Goal: Task Accomplishment & Management: Use online tool/utility

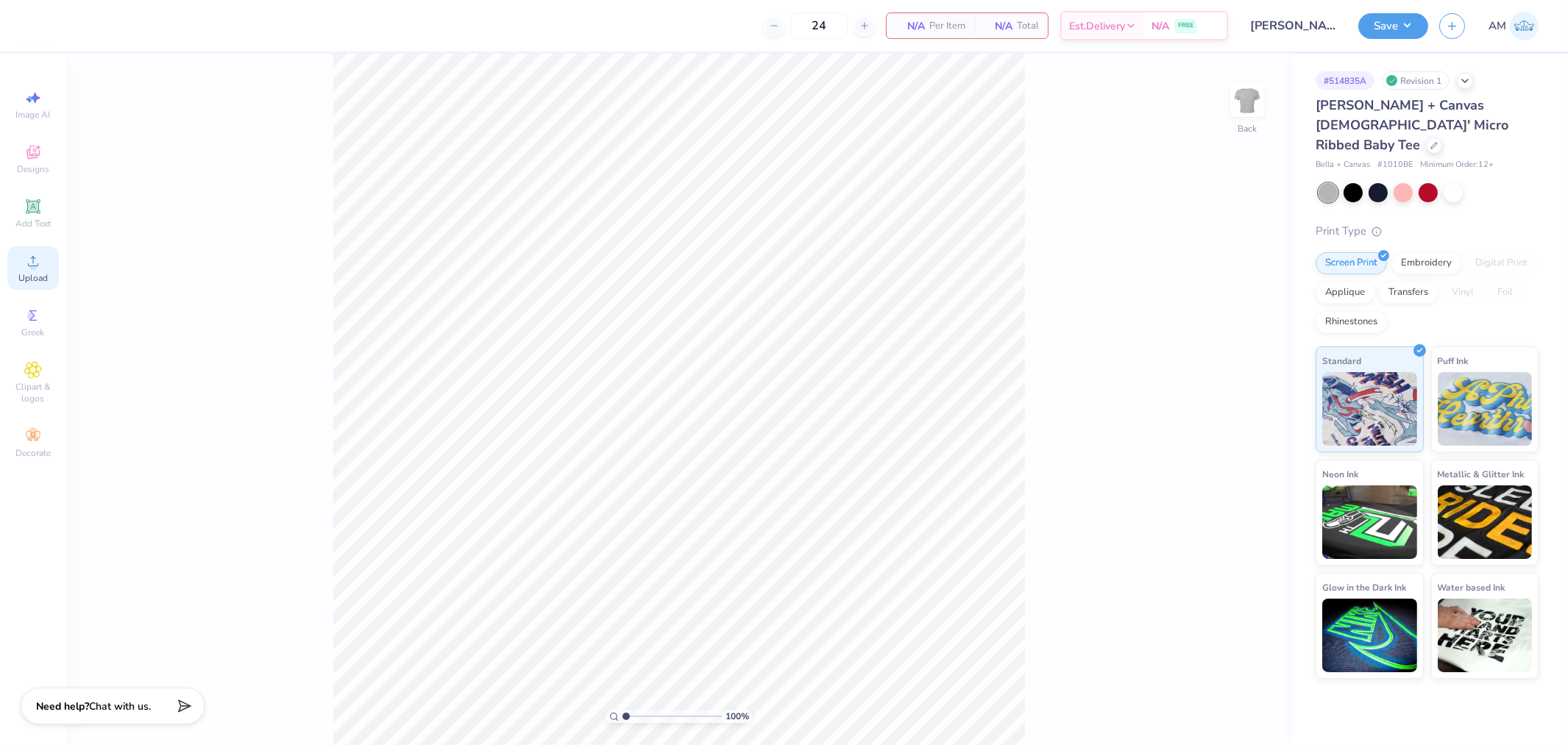
click at [30, 265] on circle at bounding box center [33, 265] width 8 height 8
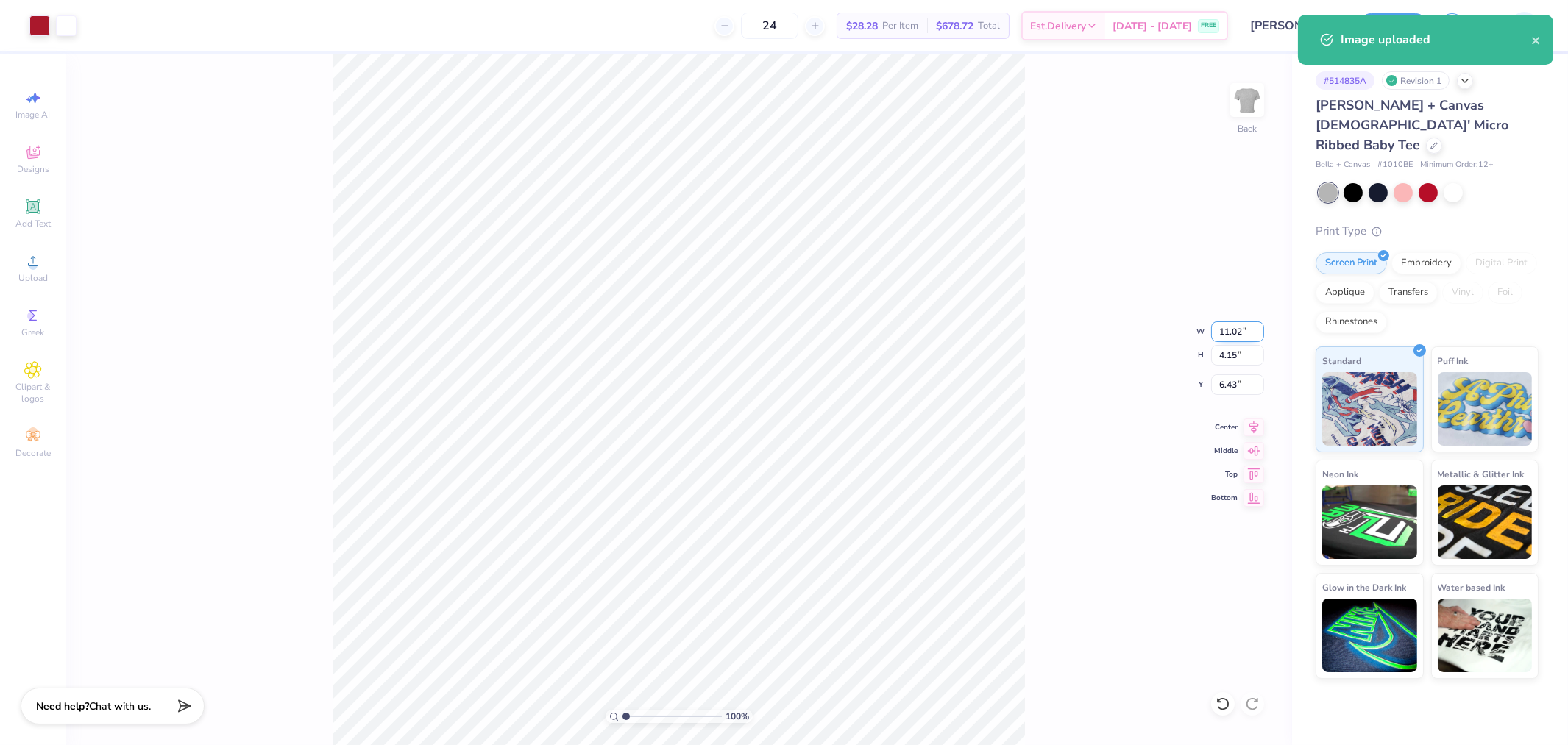
click at [1229, 329] on input "11.02" at bounding box center [1238, 331] width 53 height 20
type input "10.00"
type input "3.76"
click at [1229, 381] on input "6.62" at bounding box center [1238, 384] width 53 height 20
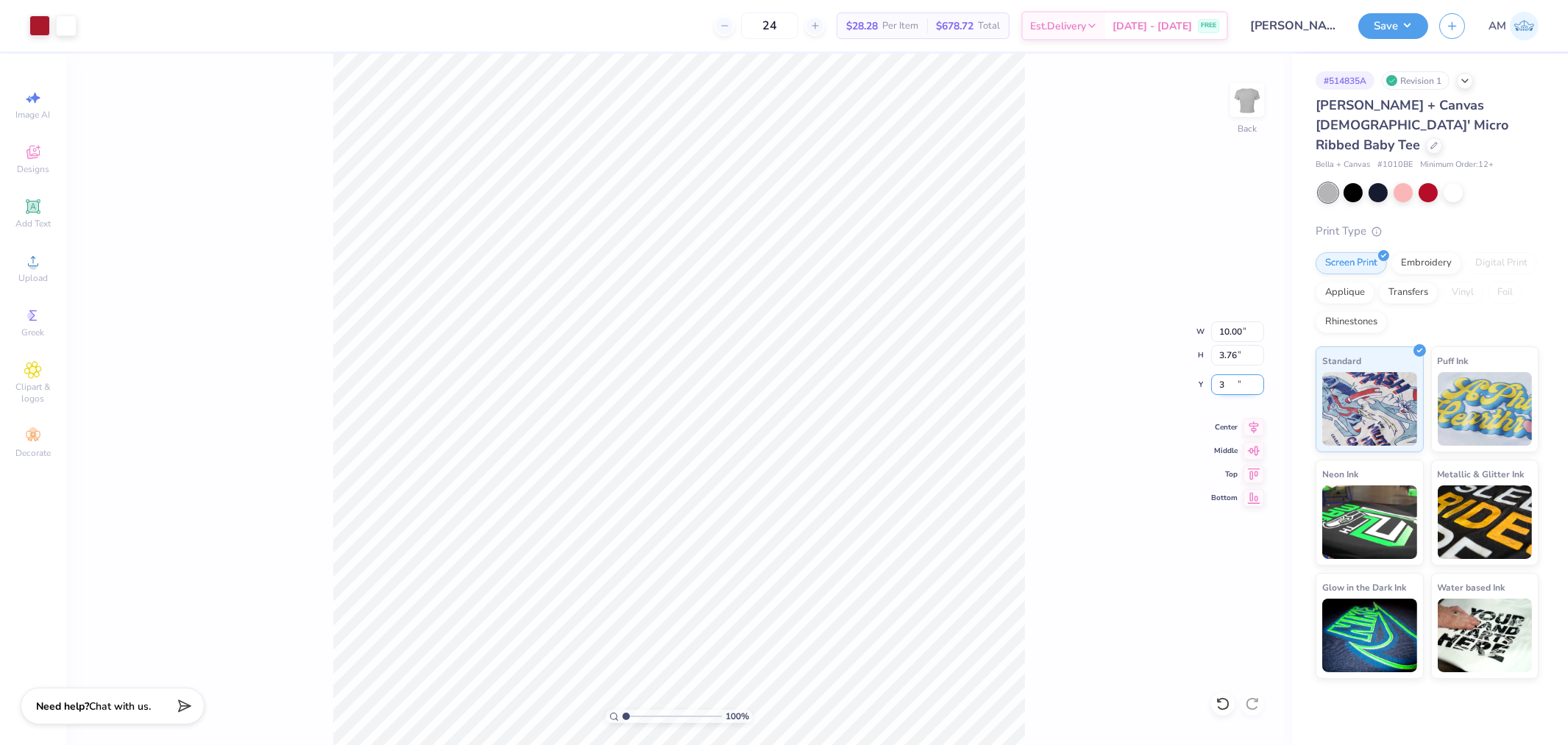
type input "3.00"
click at [1248, 111] on img at bounding box center [1247, 99] width 59 height 59
click at [34, 272] on div "Upload" at bounding box center [33, 268] width 52 height 43
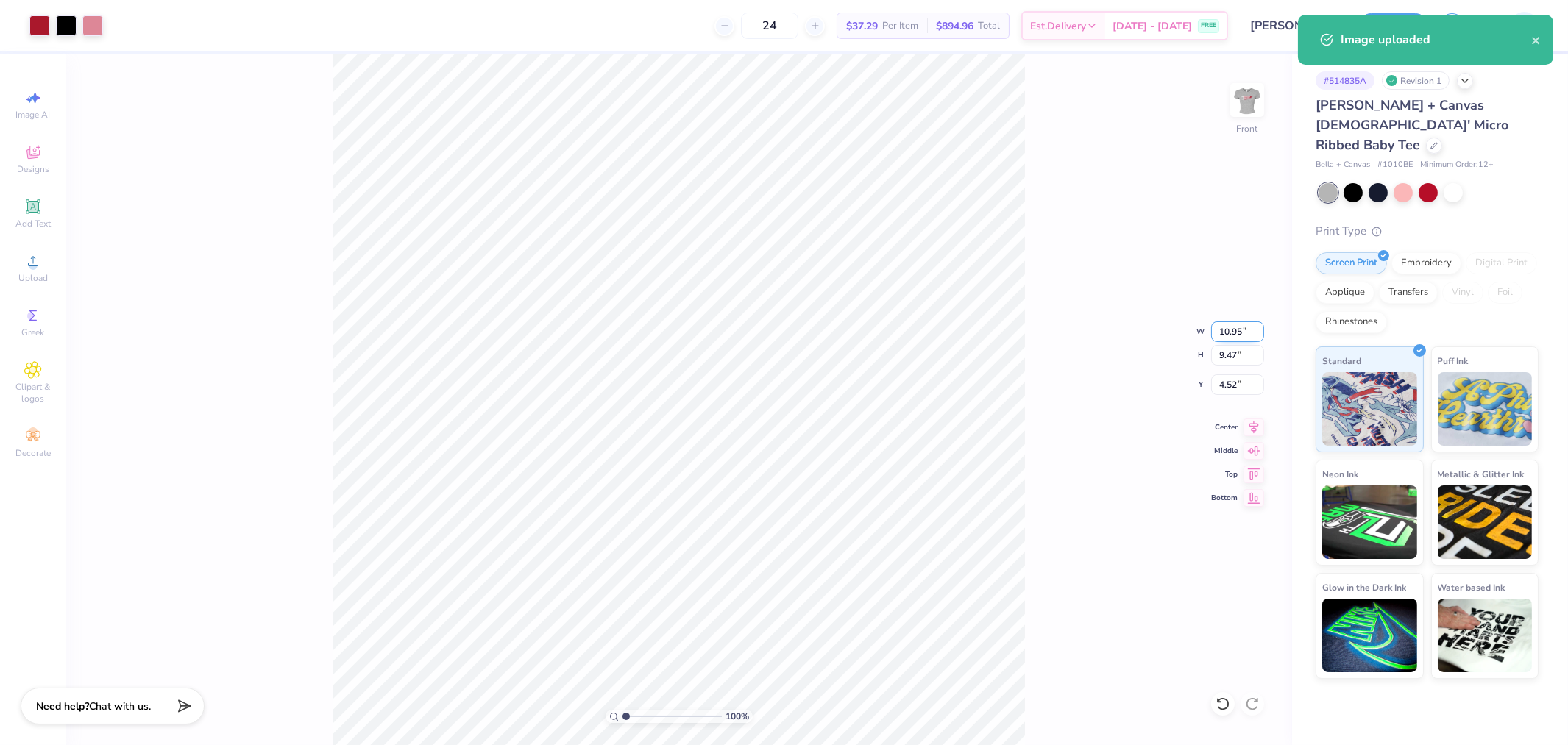
click at [1229, 333] on input "10.95" at bounding box center [1238, 331] width 53 height 20
type input "10.00"
type input "8.65"
click at [1229, 382] on input "4.93" at bounding box center [1238, 384] width 53 height 20
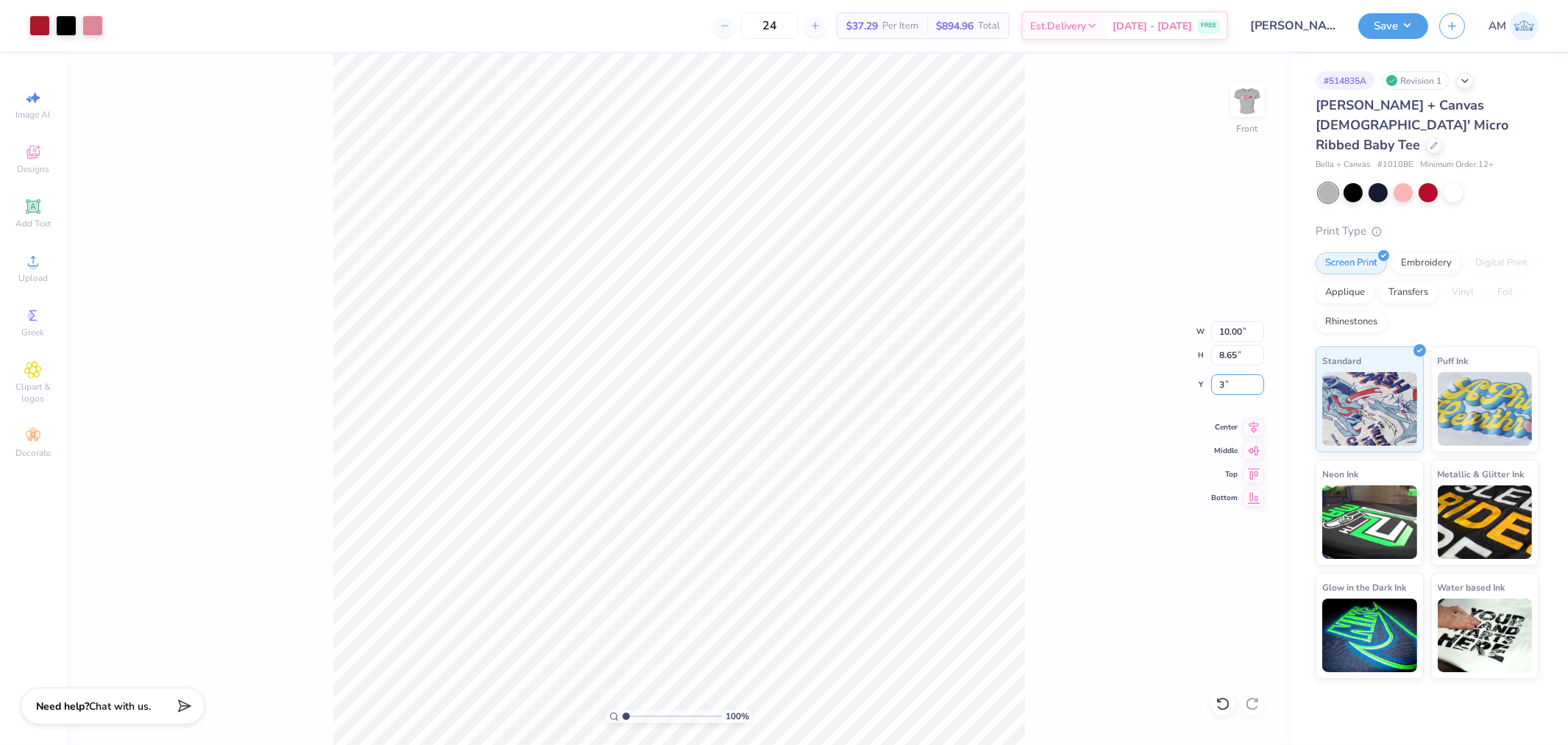
type input "3.00"
click at [1101, 372] on div "100 % Front W 10.00 10.00 " H 8.65 8.65 " Y 3.00 3.00 " Center Middle Top Bottom" at bounding box center [679, 399] width 1226 height 691
click at [1248, 103] on img at bounding box center [1247, 99] width 59 height 59
click at [1394, 29] on button "Save" at bounding box center [1394, 24] width 70 height 25
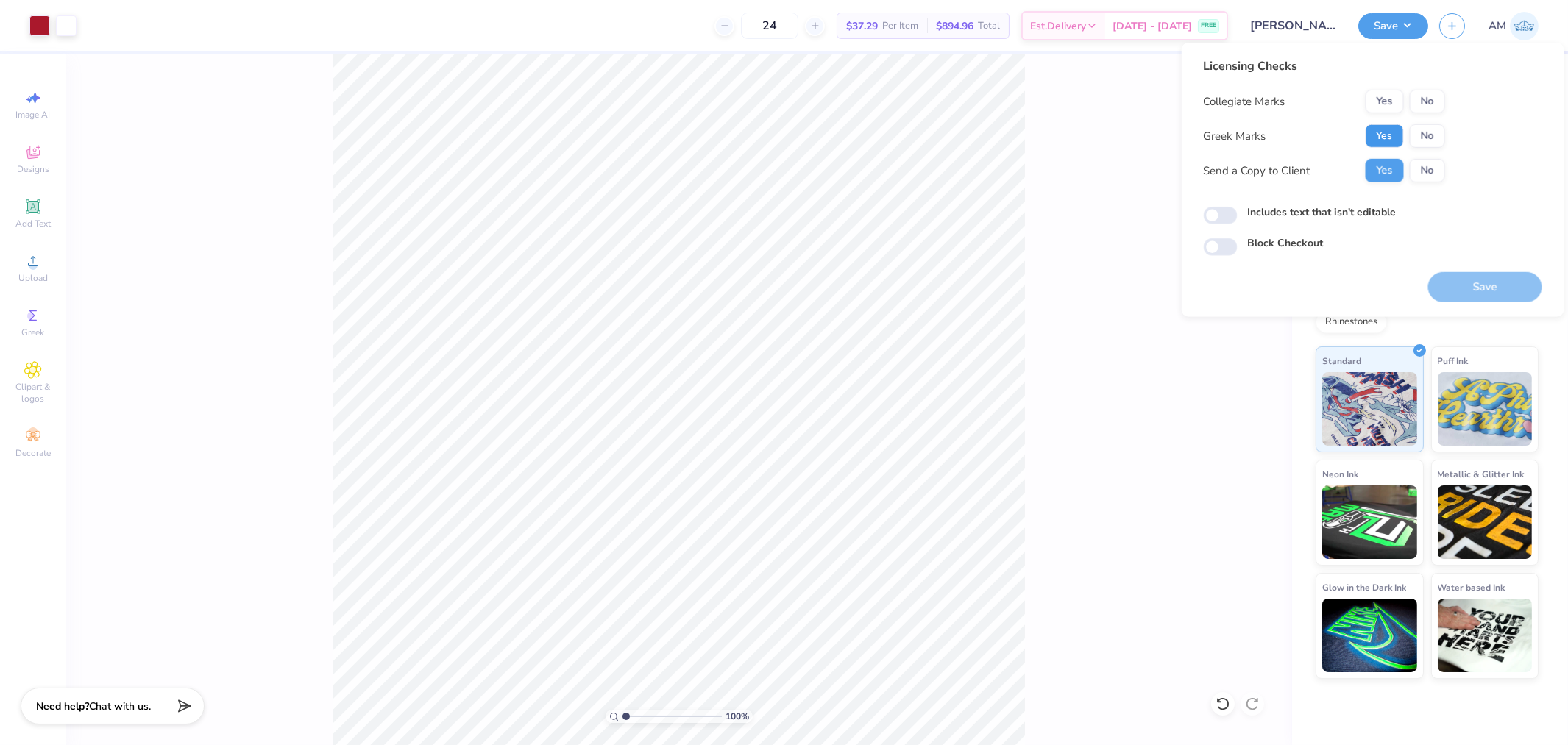
click at [1393, 138] on button "Yes" at bounding box center [1385, 136] width 39 height 24
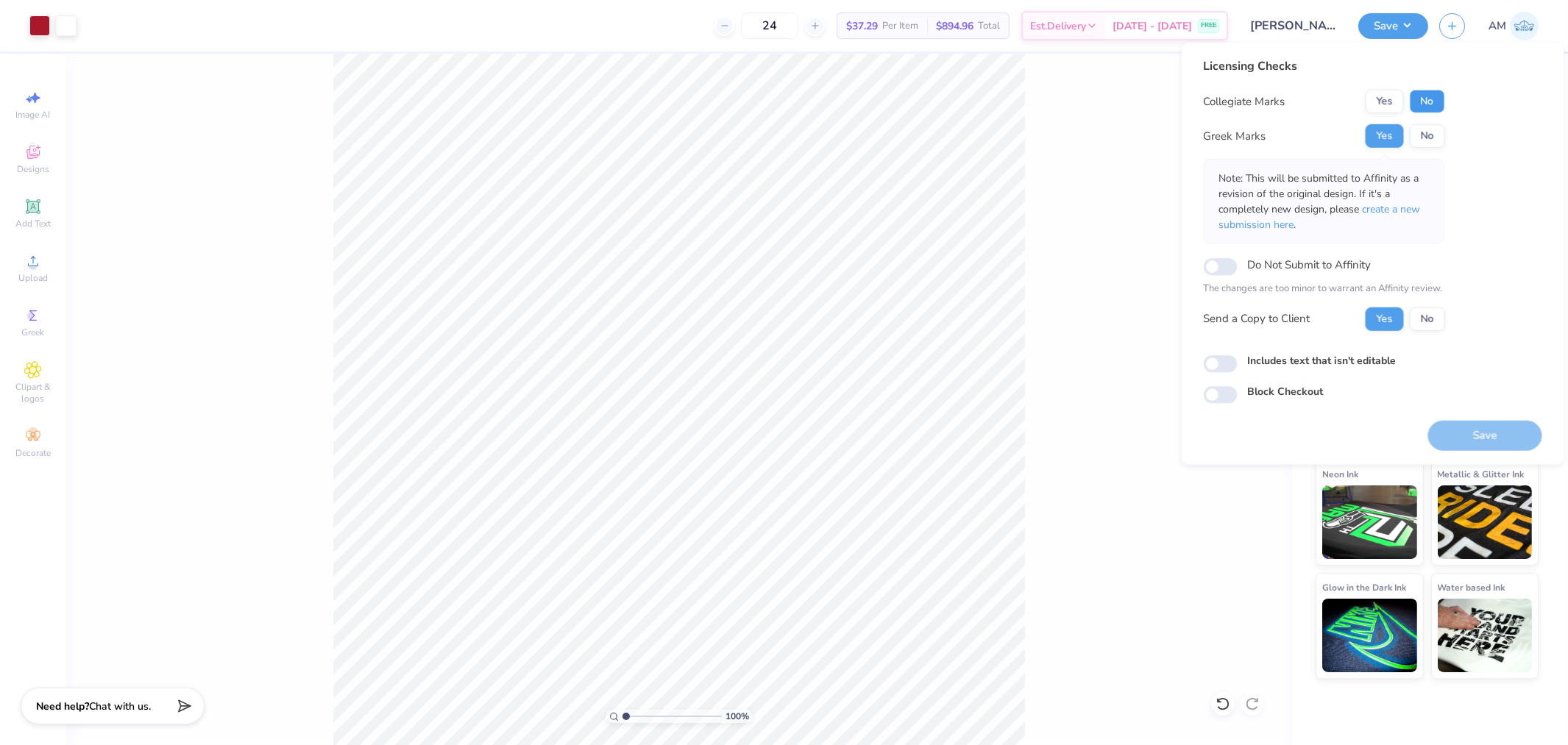
click at [1429, 105] on button "No" at bounding box center [1427, 101] width 35 height 24
click at [1223, 366] on input "Includes text that isn't editable" at bounding box center [1221, 364] width 34 height 18
checkbox input "true"
click at [1388, 322] on button "Yes" at bounding box center [1385, 318] width 39 height 24
click at [1388, 134] on button "Yes" at bounding box center [1385, 136] width 39 height 24
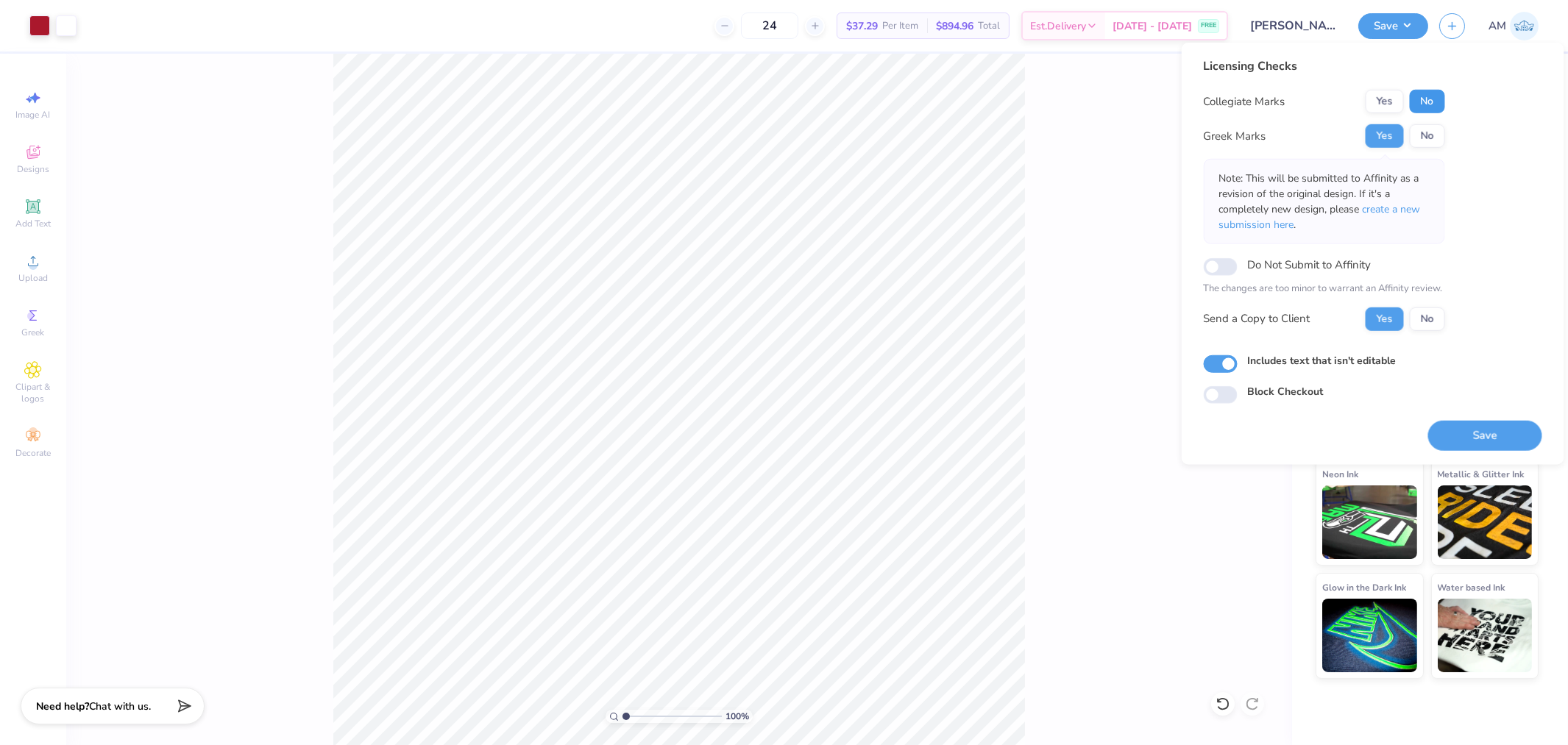
click at [1429, 94] on button "No" at bounding box center [1427, 101] width 35 height 24
click at [1481, 432] on button "Save" at bounding box center [1485, 435] width 114 height 30
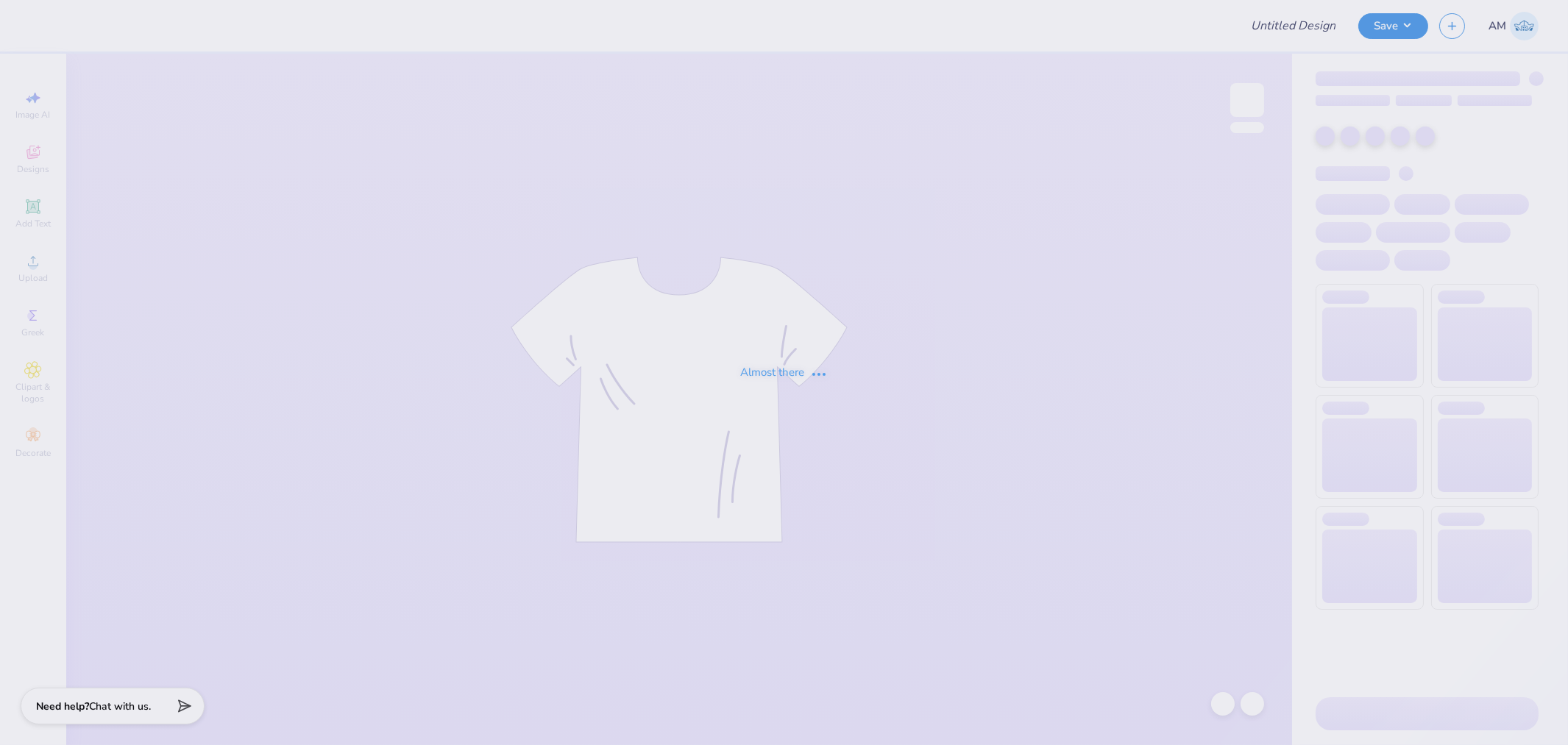
type input "5k Shirts"
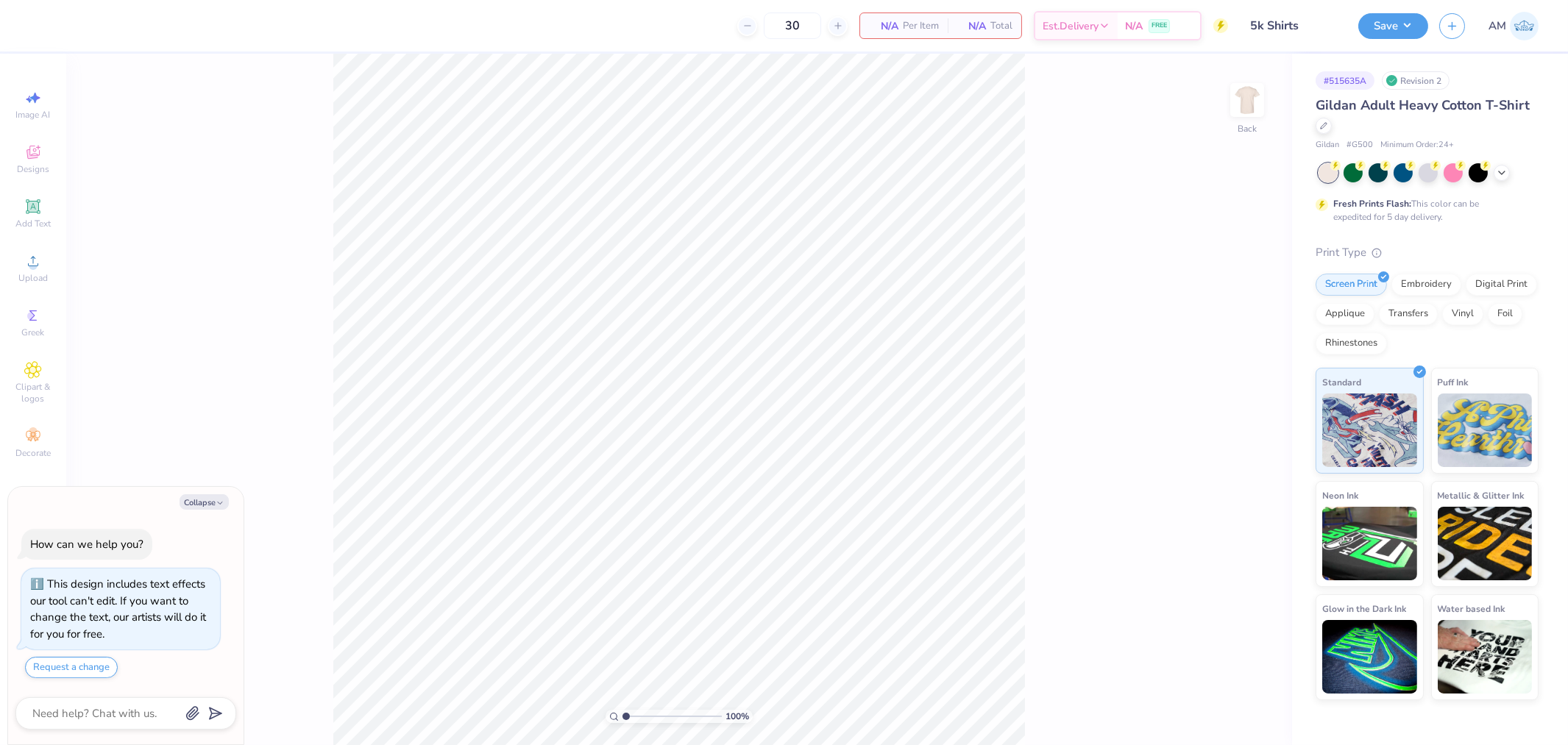
type textarea "x"
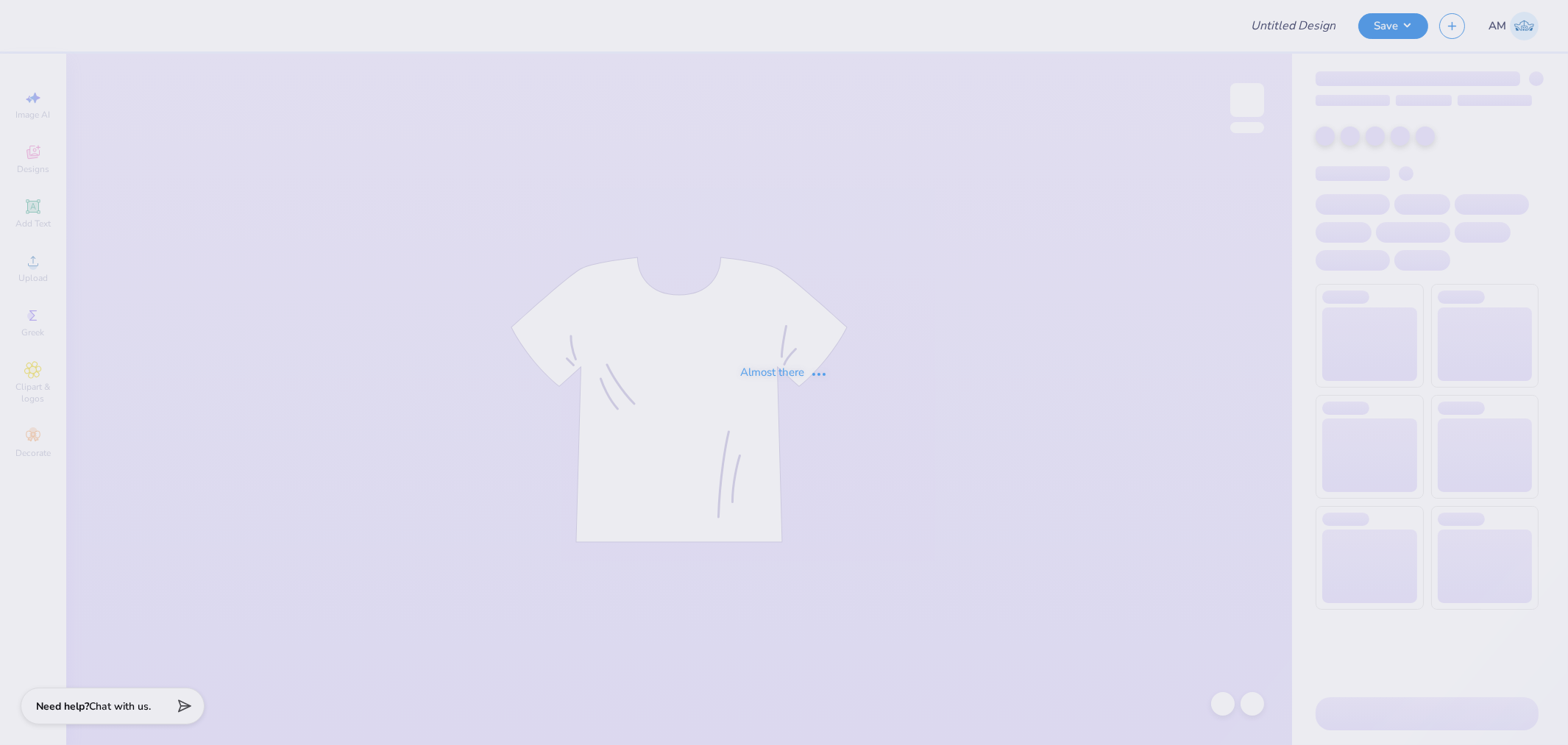
type input "5k Shirts"
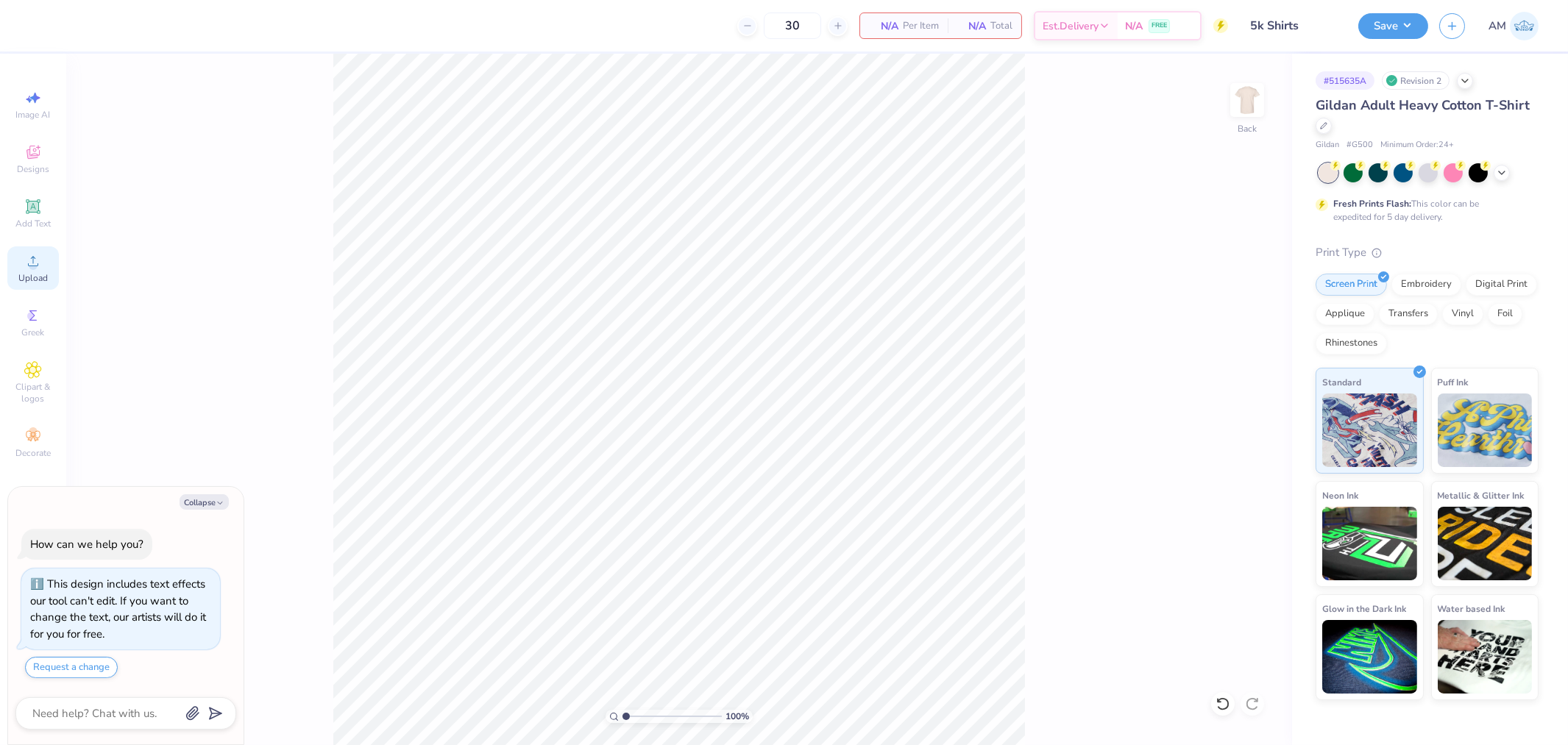
click at [37, 279] on span "Upload" at bounding box center [33, 278] width 29 height 11
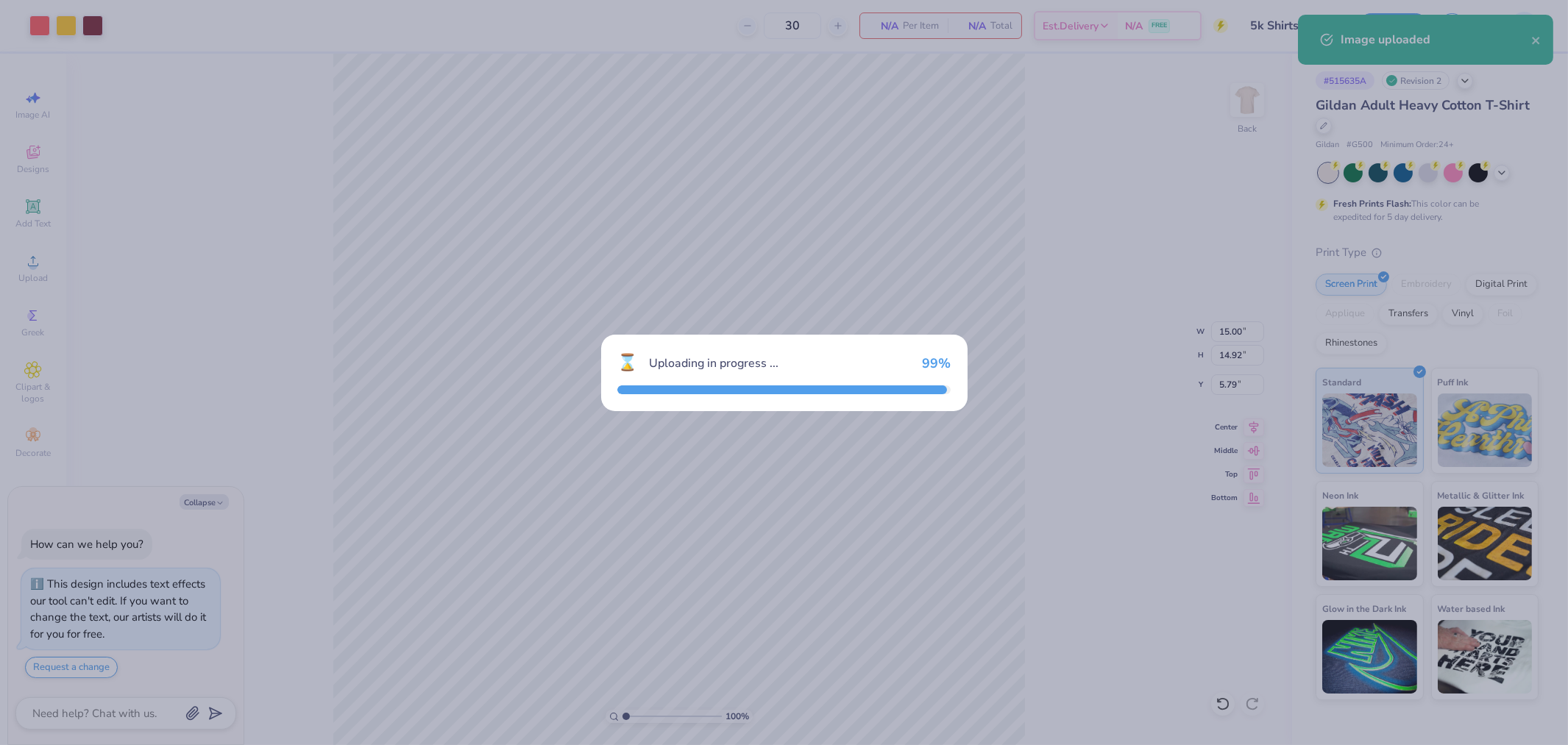
type textarea "x"
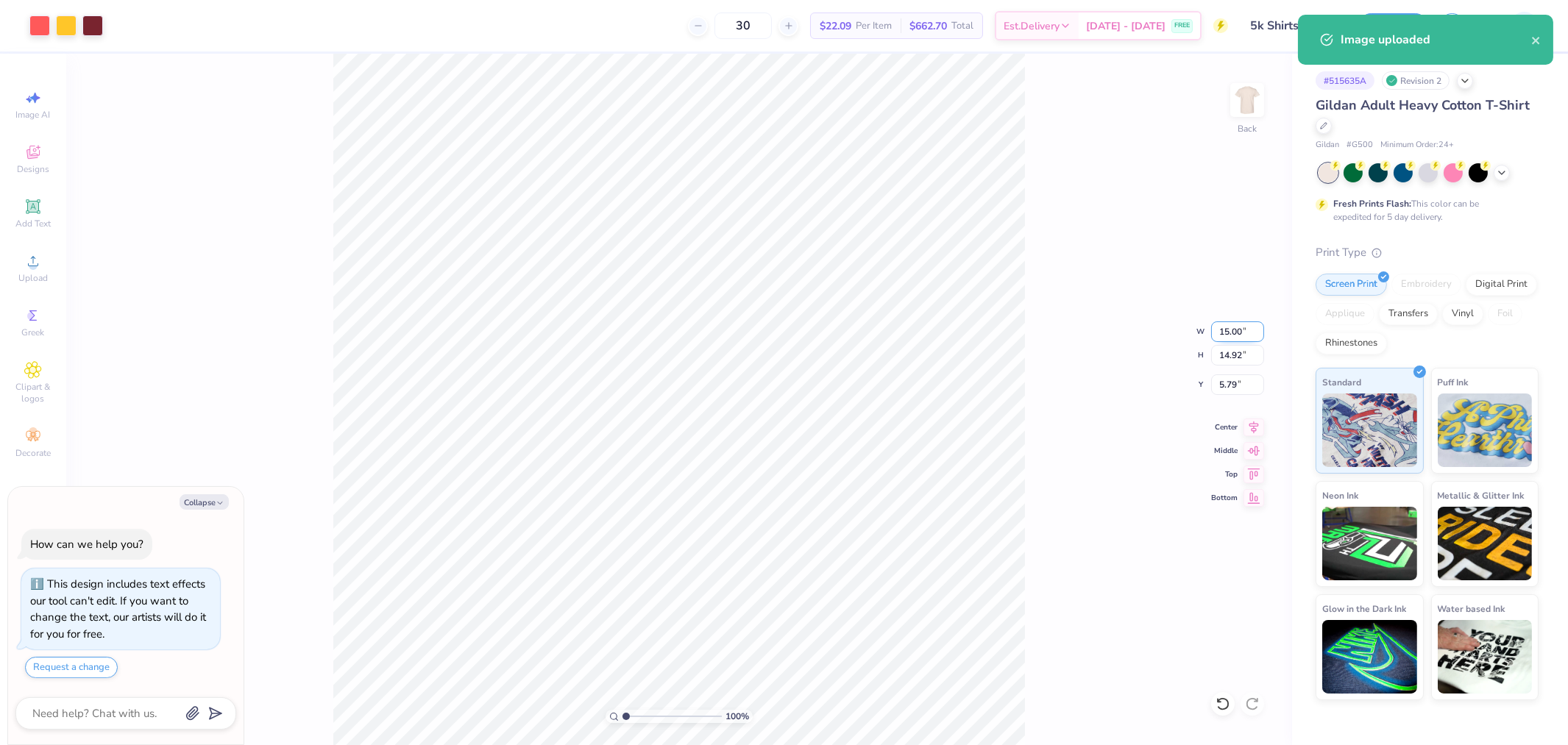
click at [1233, 329] on input "15.00" at bounding box center [1238, 331] width 53 height 20
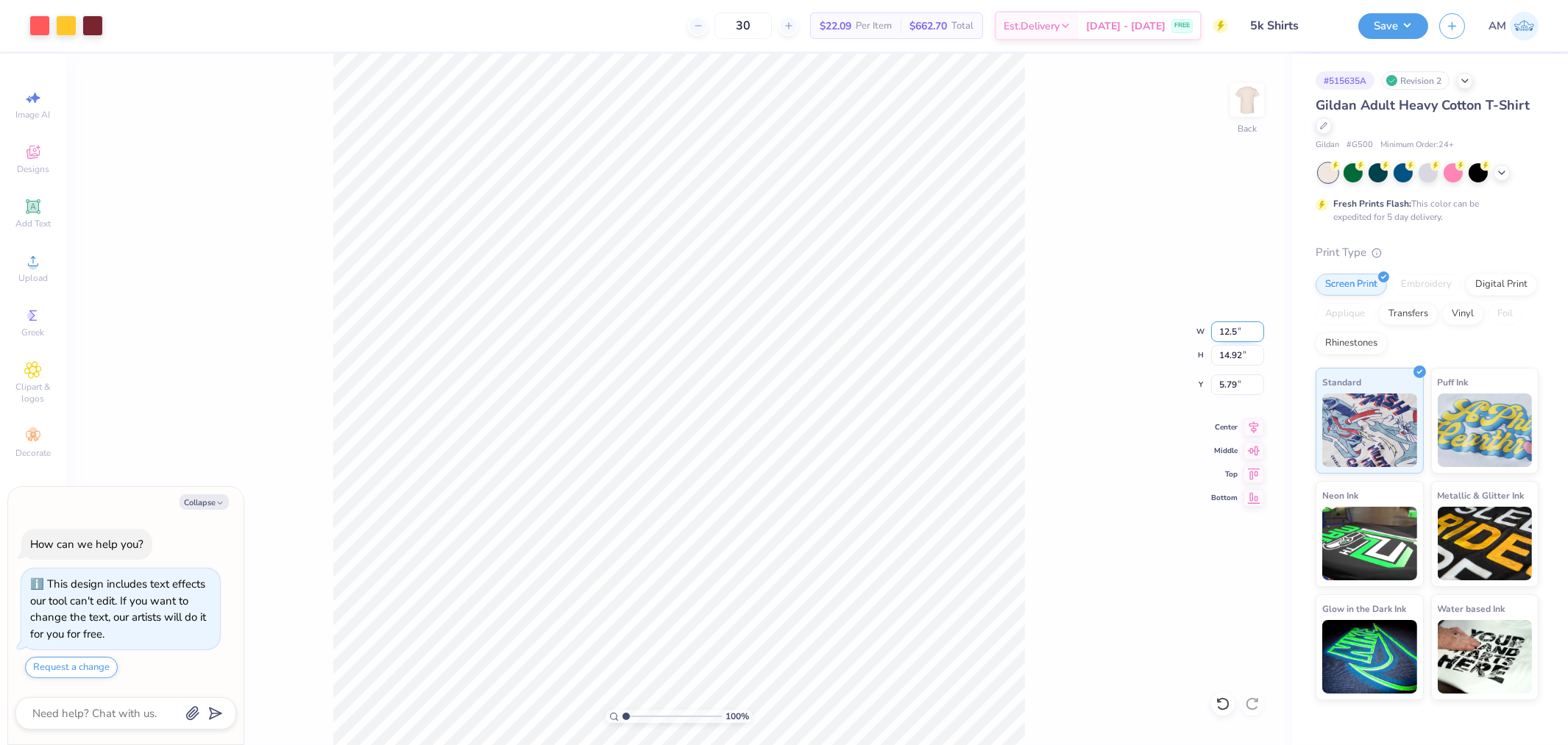
type input "12.5"
type textarea "x"
type input "12.50"
type input "12.43"
click at [1233, 386] on input "7.03" at bounding box center [1238, 384] width 53 height 20
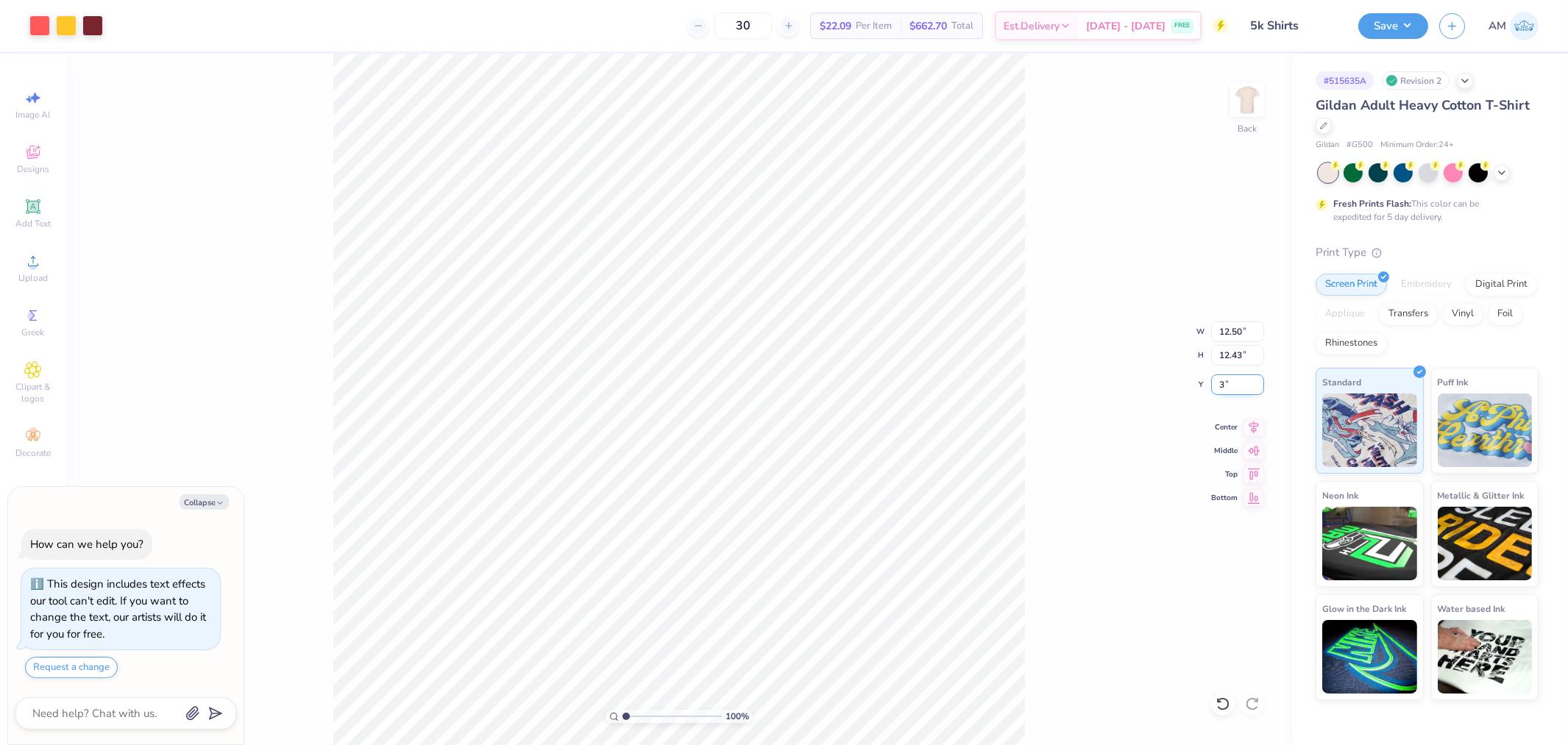
type input "3"
type textarea "x"
type input "3.00"
click at [1257, 423] on icon at bounding box center [1254, 424] width 10 height 12
click at [1032, 351] on div "100 % Back W 12.50 12.50 " H 12.43 12.43 " Y 3.00 3.00 " Center Middle Top Bott…" at bounding box center [679, 399] width 1226 height 691
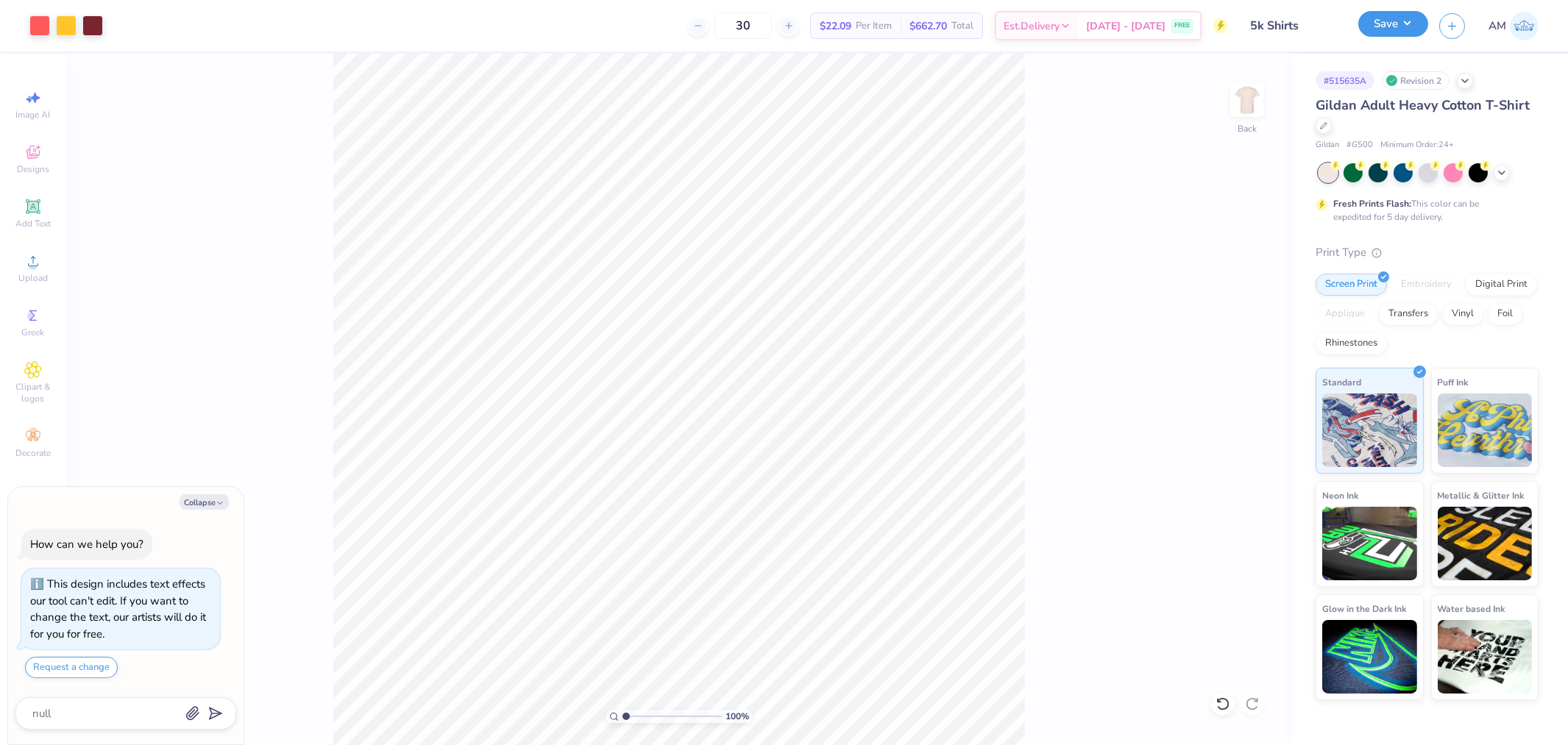
click at [1418, 32] on button "Save" at bounding box center [1394, 24] width 70 height 25
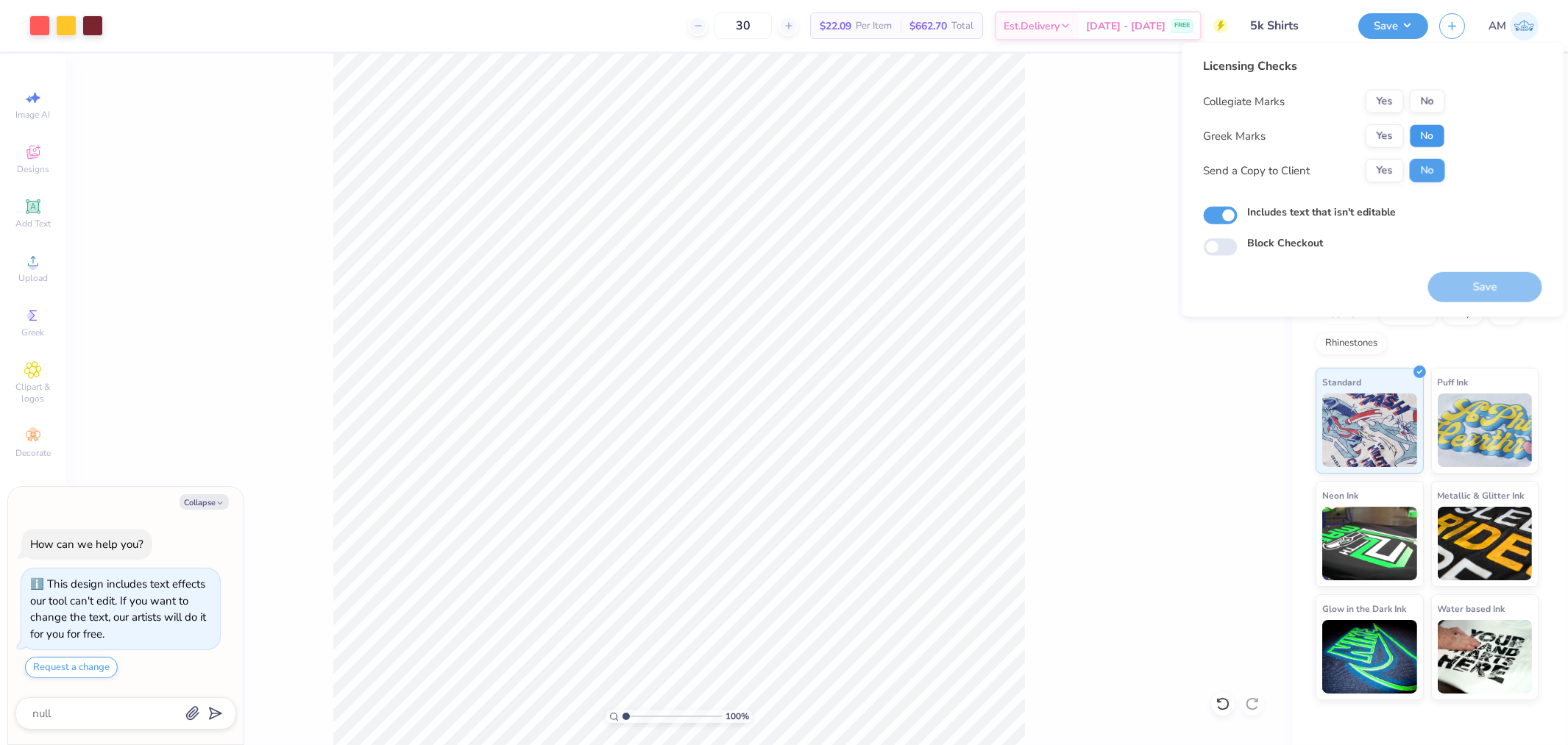
click at [1418, 140] on button "No" at bounding box center [1427, 136] width 35 height 24
click at [1378, 98] on button "Yes" at bounding box center [1385, 101] width 39 height 24
click at [1388, 174] on button "Yes" at bounding box center [1385, 170] width 39 height 24
click at [1424, 137] on button "No" at bounding box center [1427, 136] width 35 height 24
click at [1378, 97] on button "Yes" at bounding box center [1385, 101] width 39 height 24
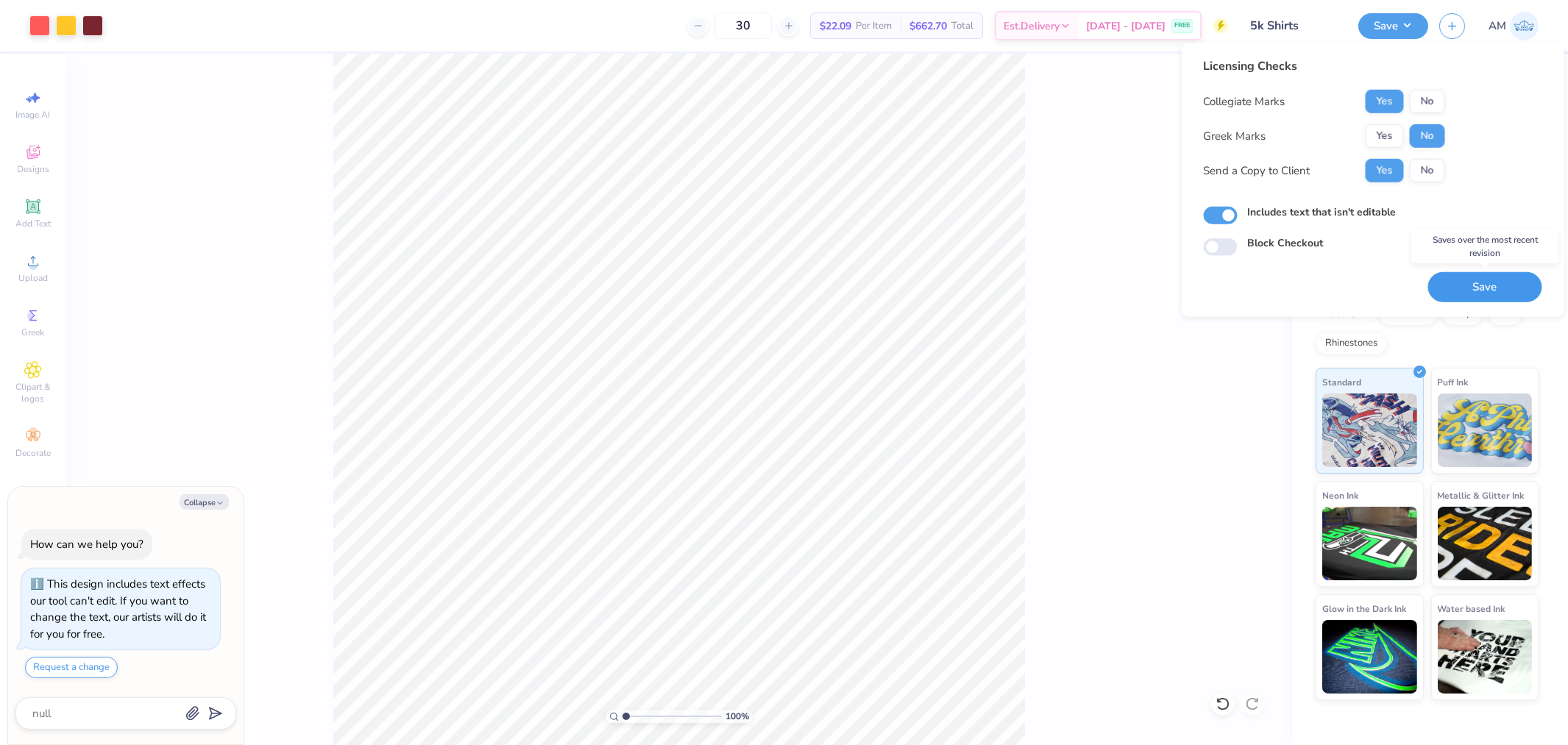
click at [1470, 284] on button "Save" at bounding box center [1485, 287] width 114 height 30
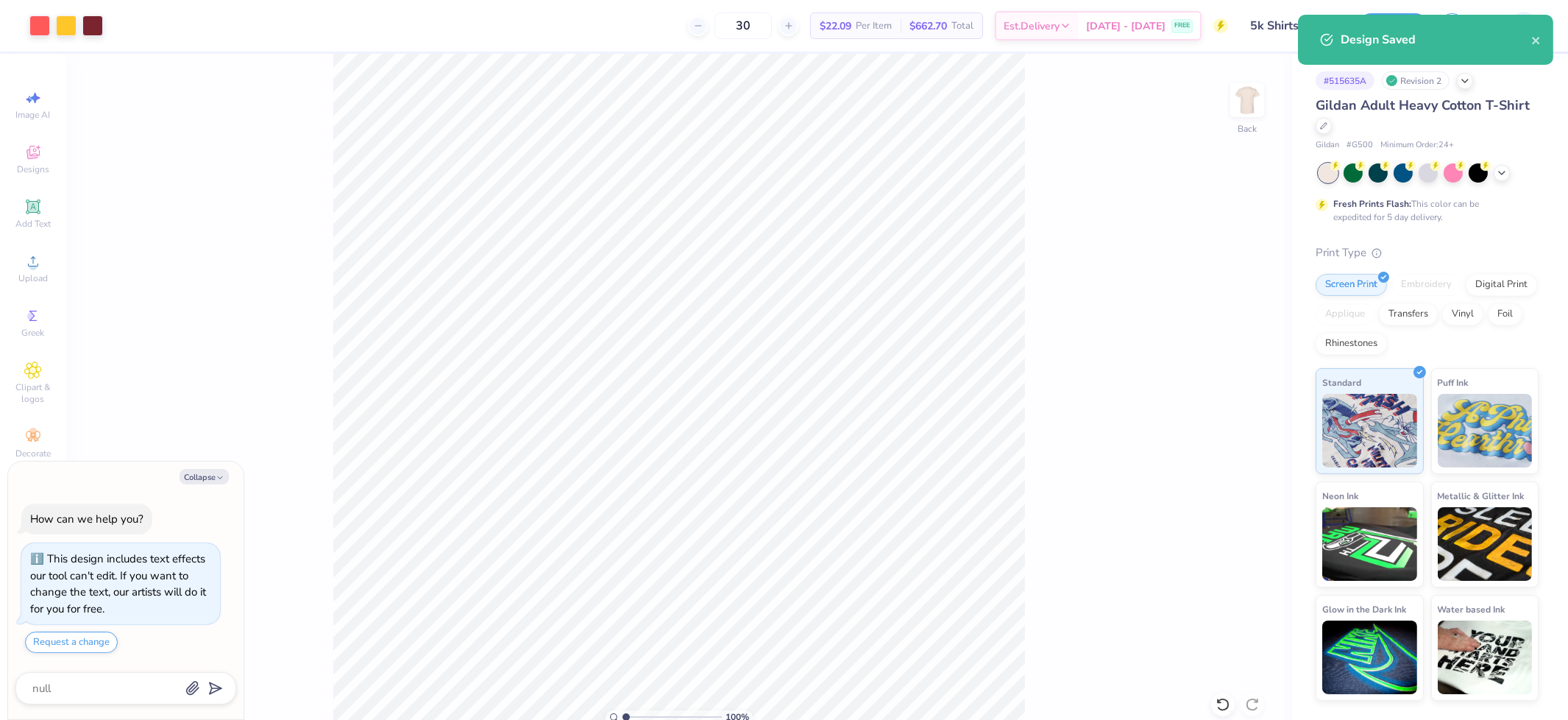
type textarea "x"
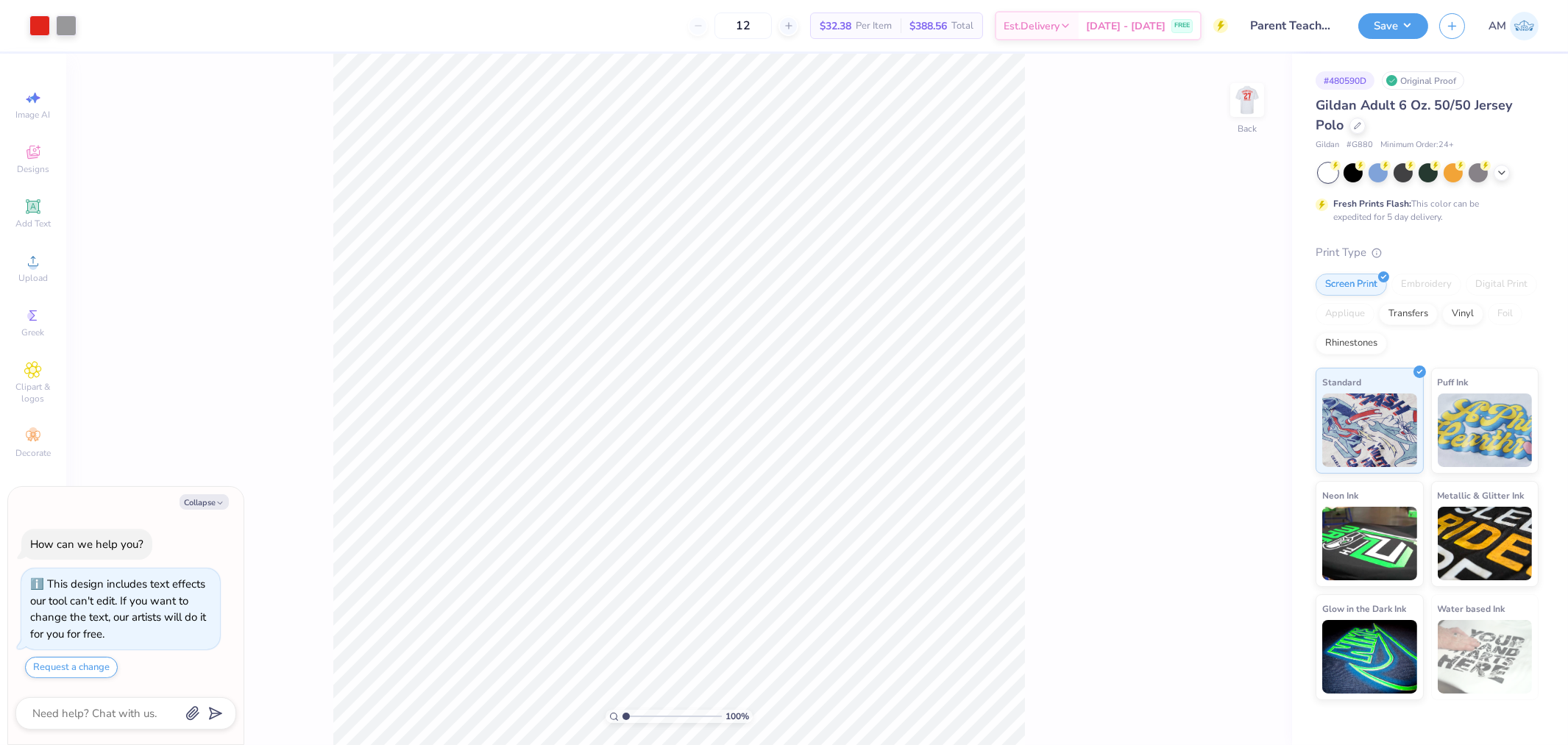
type textarea "x"
type input "3.39679986913393"
type textarea "x"
type input "1"
click at [16, 269] on div "Upload" at bounding box center [33, 268] width 52 height 43
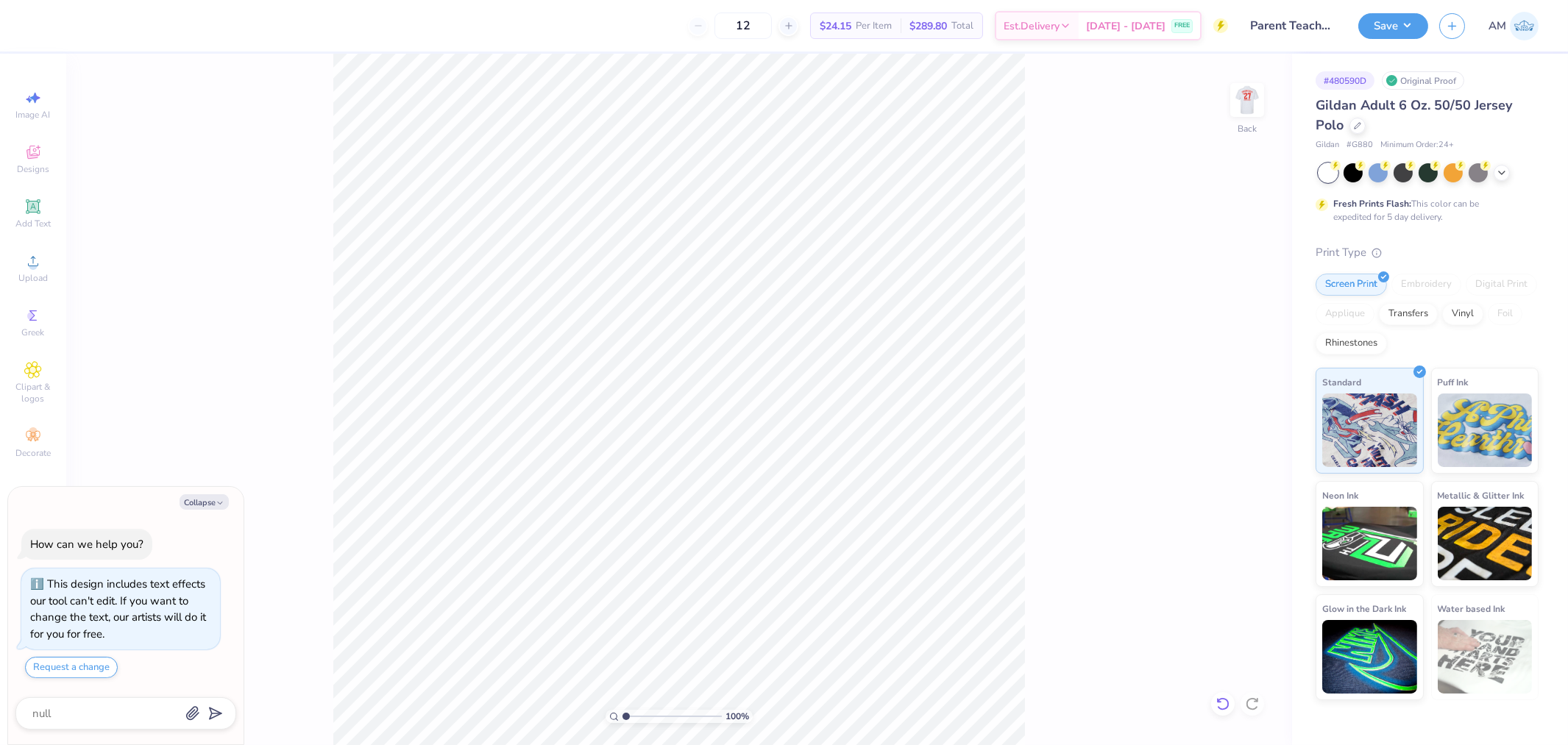
click at [1223, 708] on icon at bounding box center [1223, 704] width 15 height 15
click at [1223, 712] on div "100 % Back" at bounding box center [679, 399] width 1226 height 691
click at [19, 267] on div "Upload" at bounding box center [33, 268] width 52 height 43
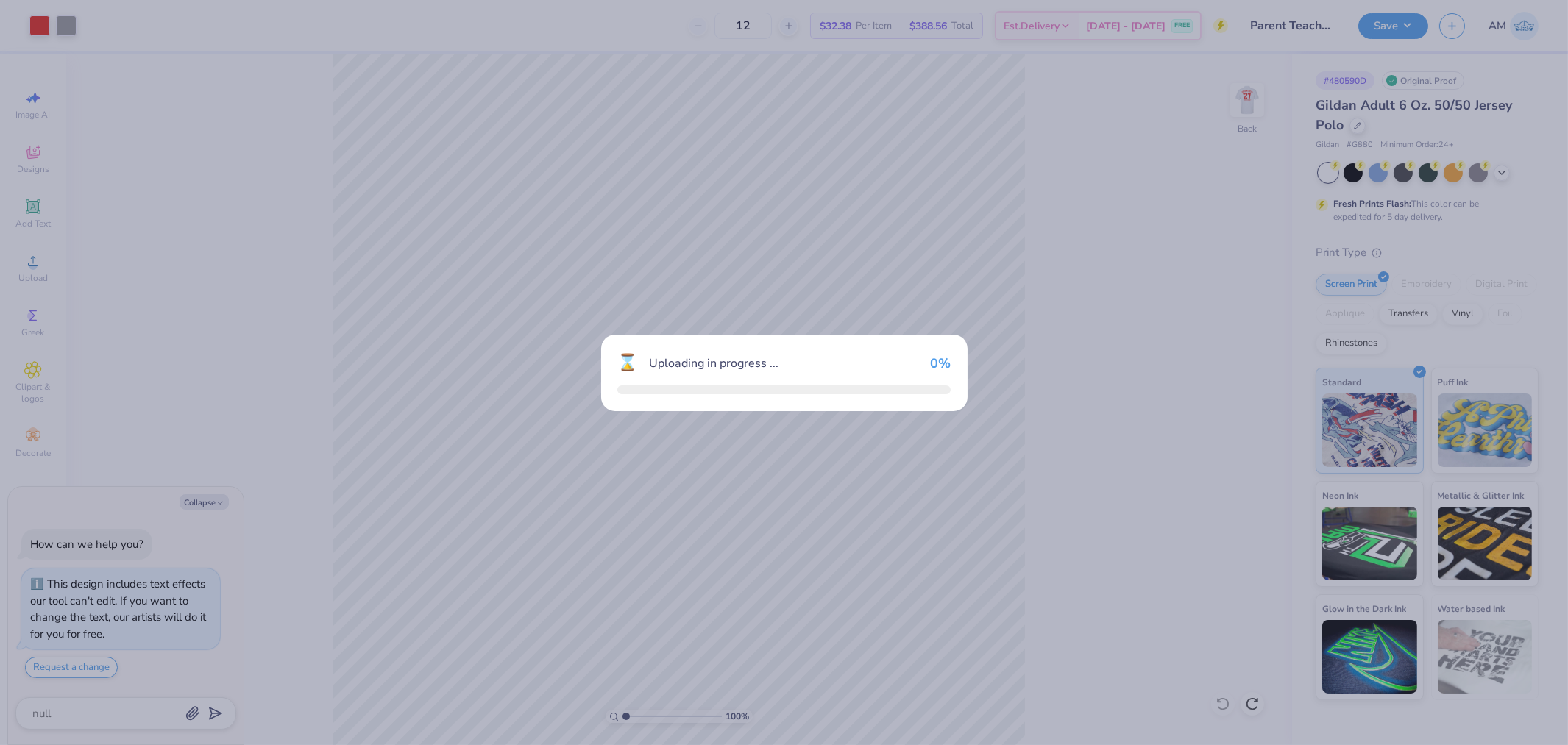
type textarea "x"
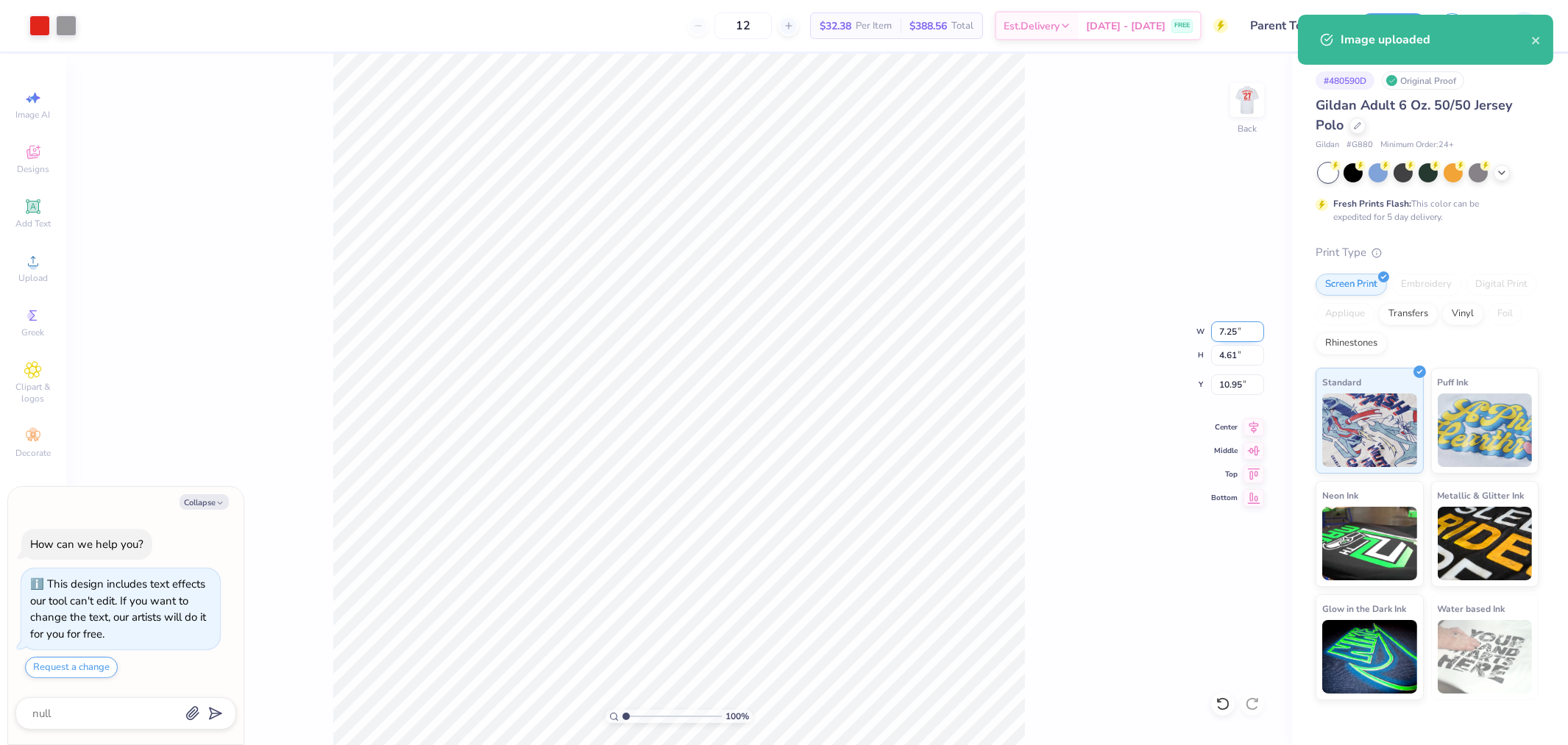
click at [1237, 328] on input "7.25" at bounding box center [1238, 331] width 53 height 20
type input "3"
type textarea "x"
type input "3.00"
type input "1.91"
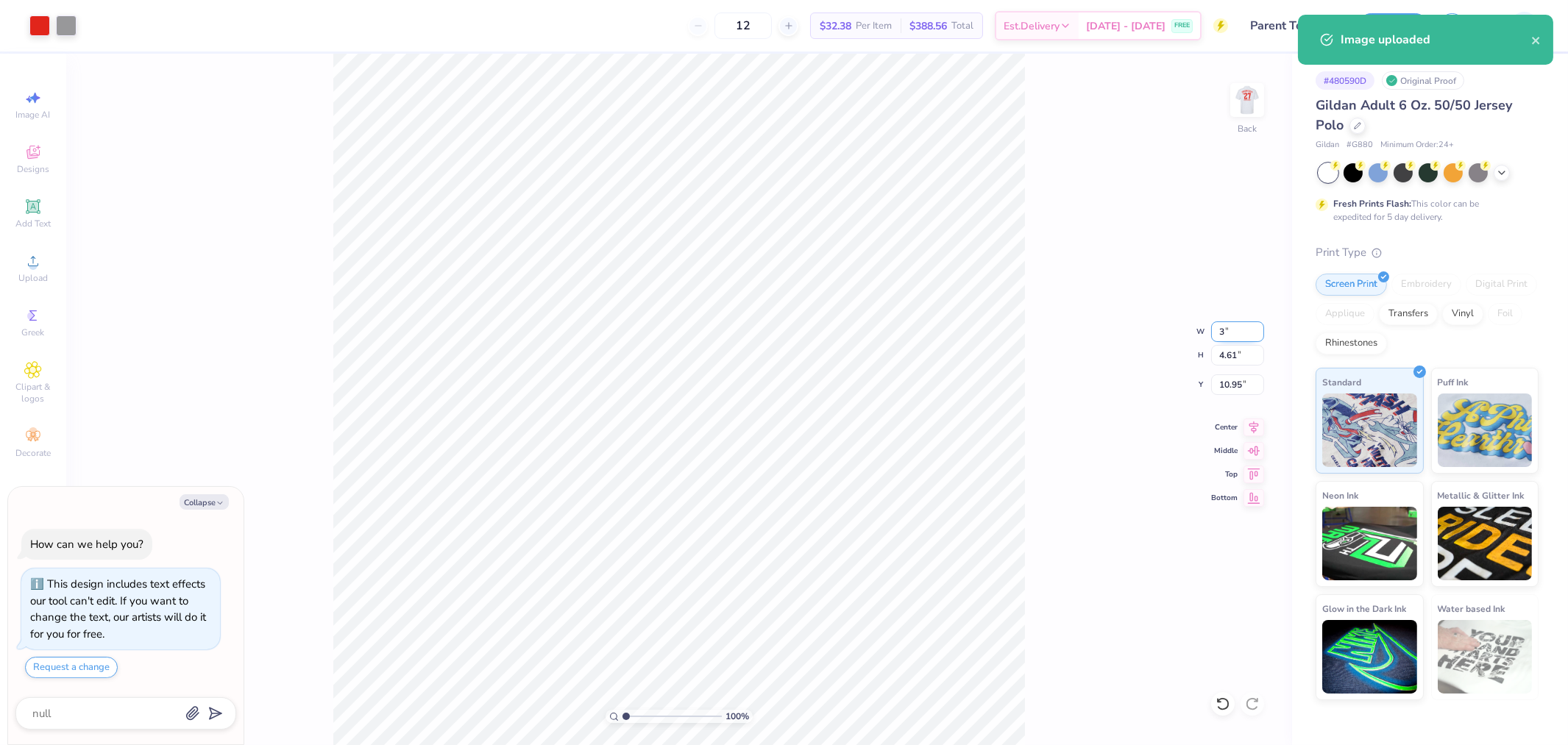
type input "12.30"
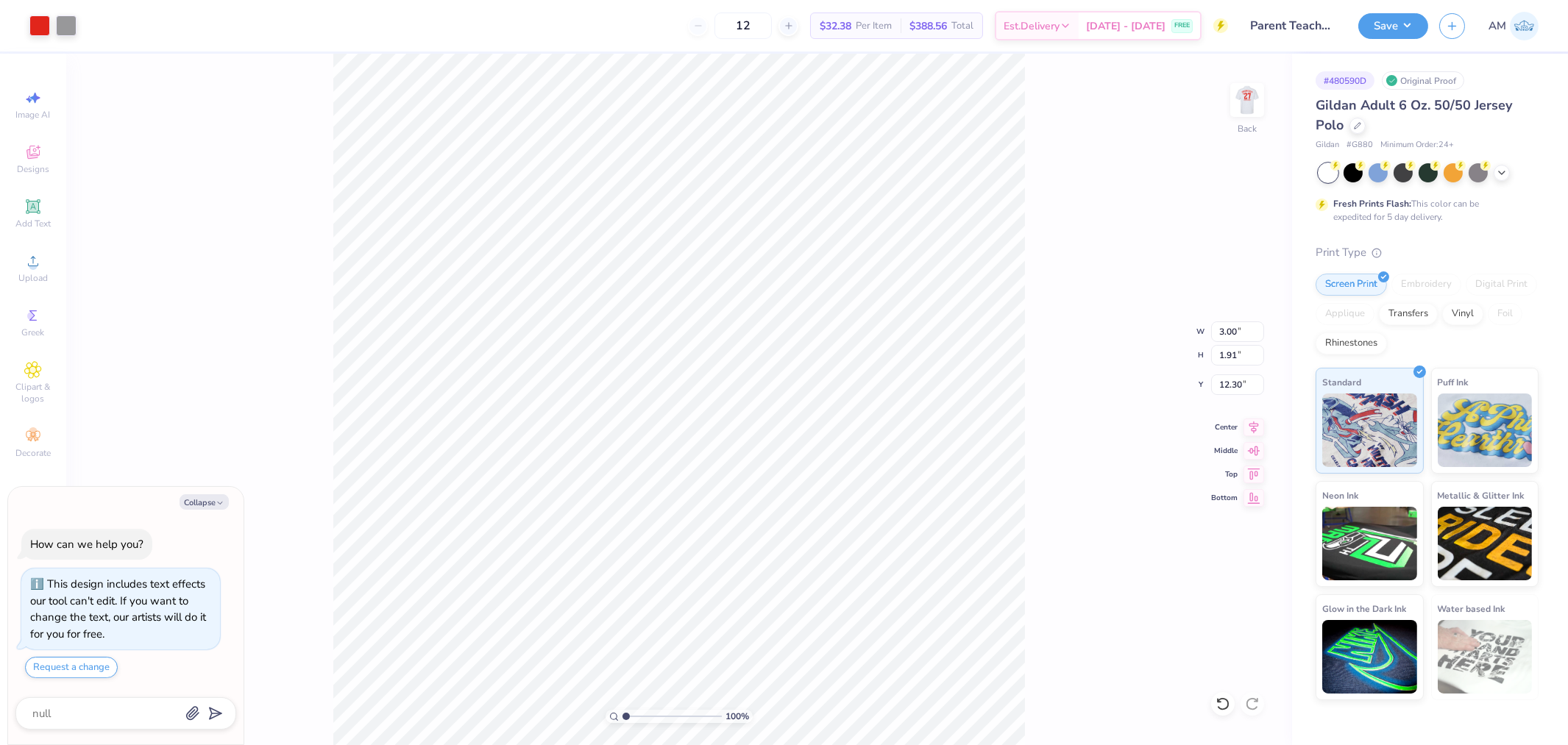
type textarea "x"
click at [1225, 328] on input "3.00" at bounding box center [1238, 331] width 53 height 20
type input "4"
type textarea "x"
type input "4.00"
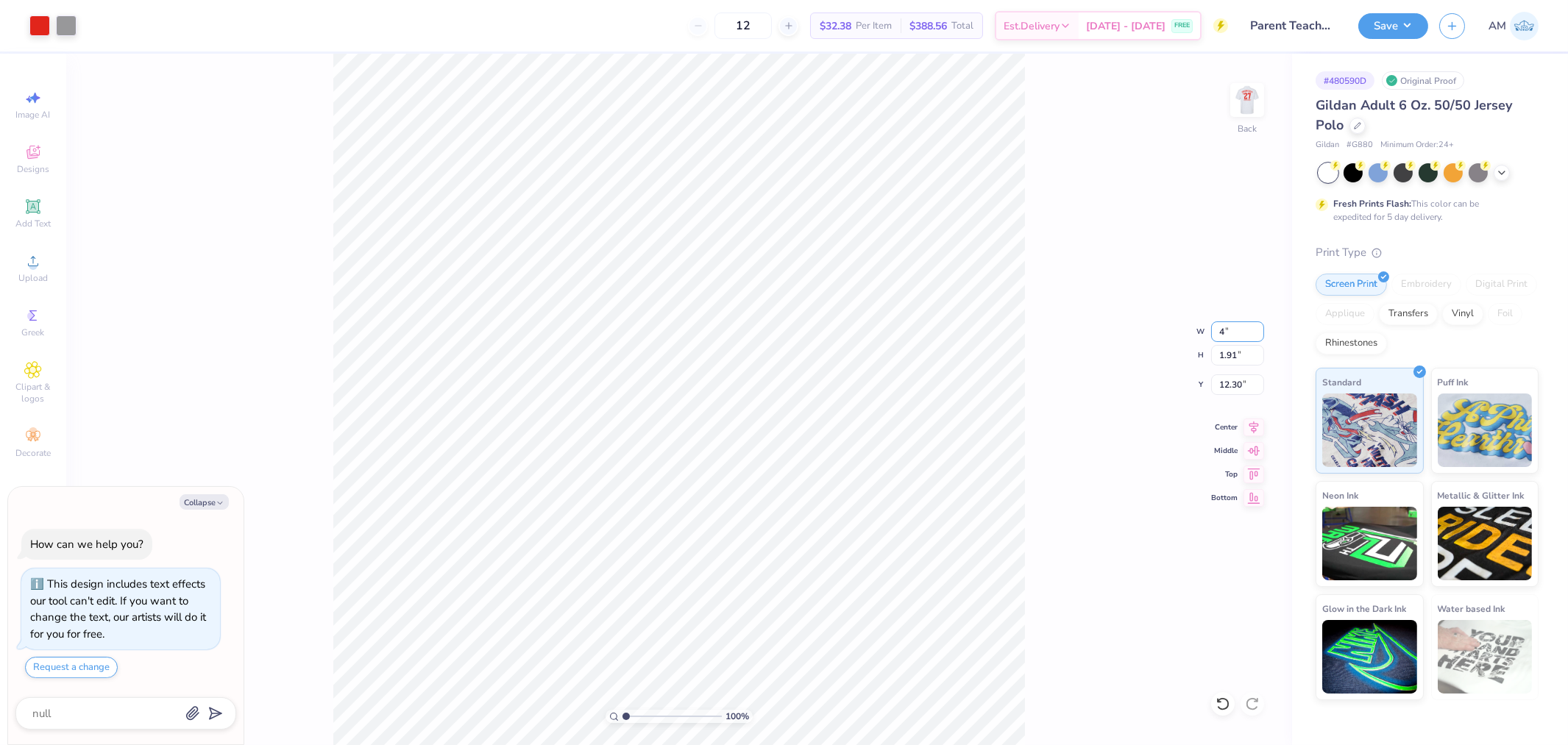
type input "2.54"
type input "11.98"
type textarea "x"
click at [1228, 380] on input "11.98" at bounding box center [1238, 384] width 53 height 20
type input "3"
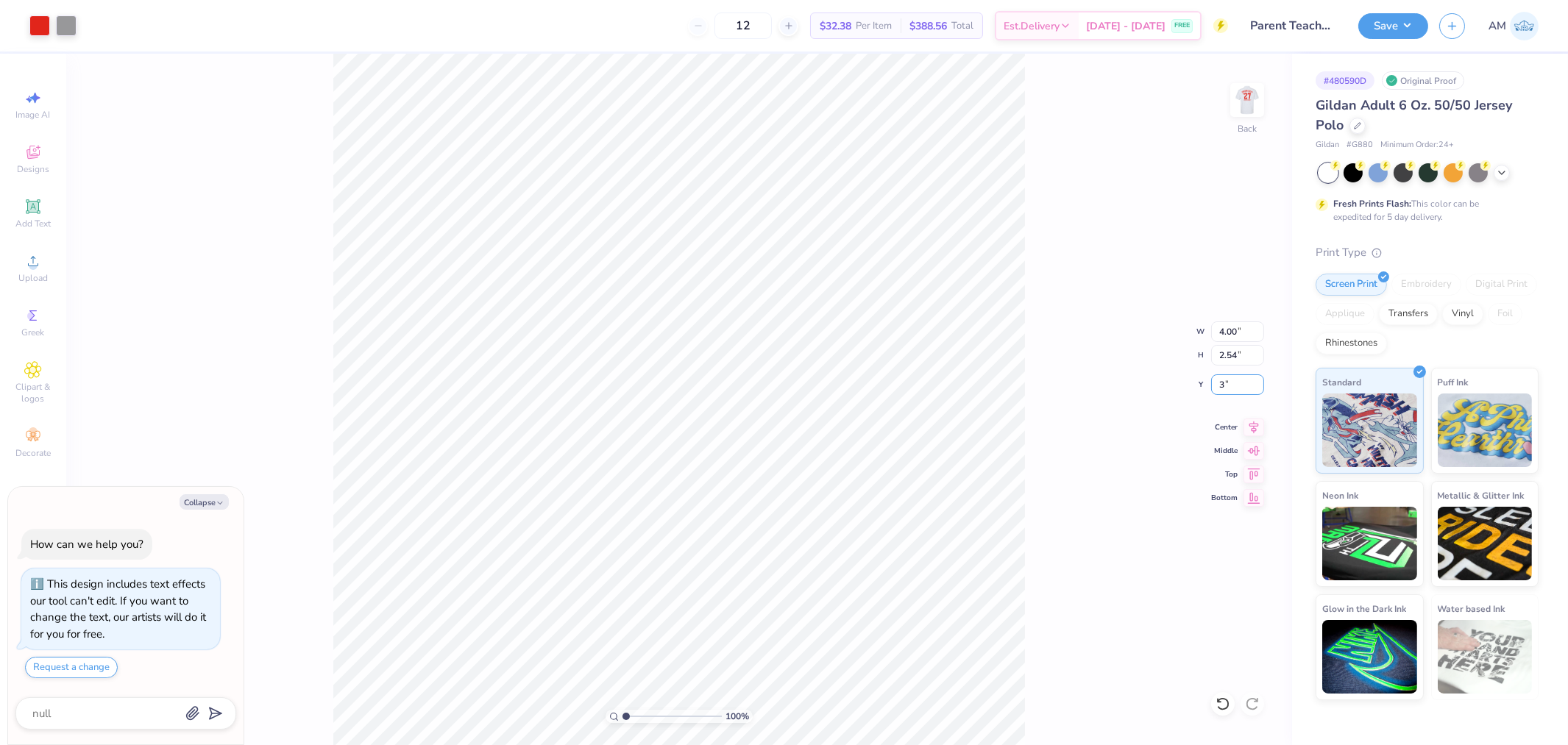
type textarea "x"
type input "3.00"
click at [1252, 432] on icon at bounding box center [1253, 425] width 20 height 18
click at [1413, 20] on button "Save" at bounding box center [1394, 24] width 70 height 25
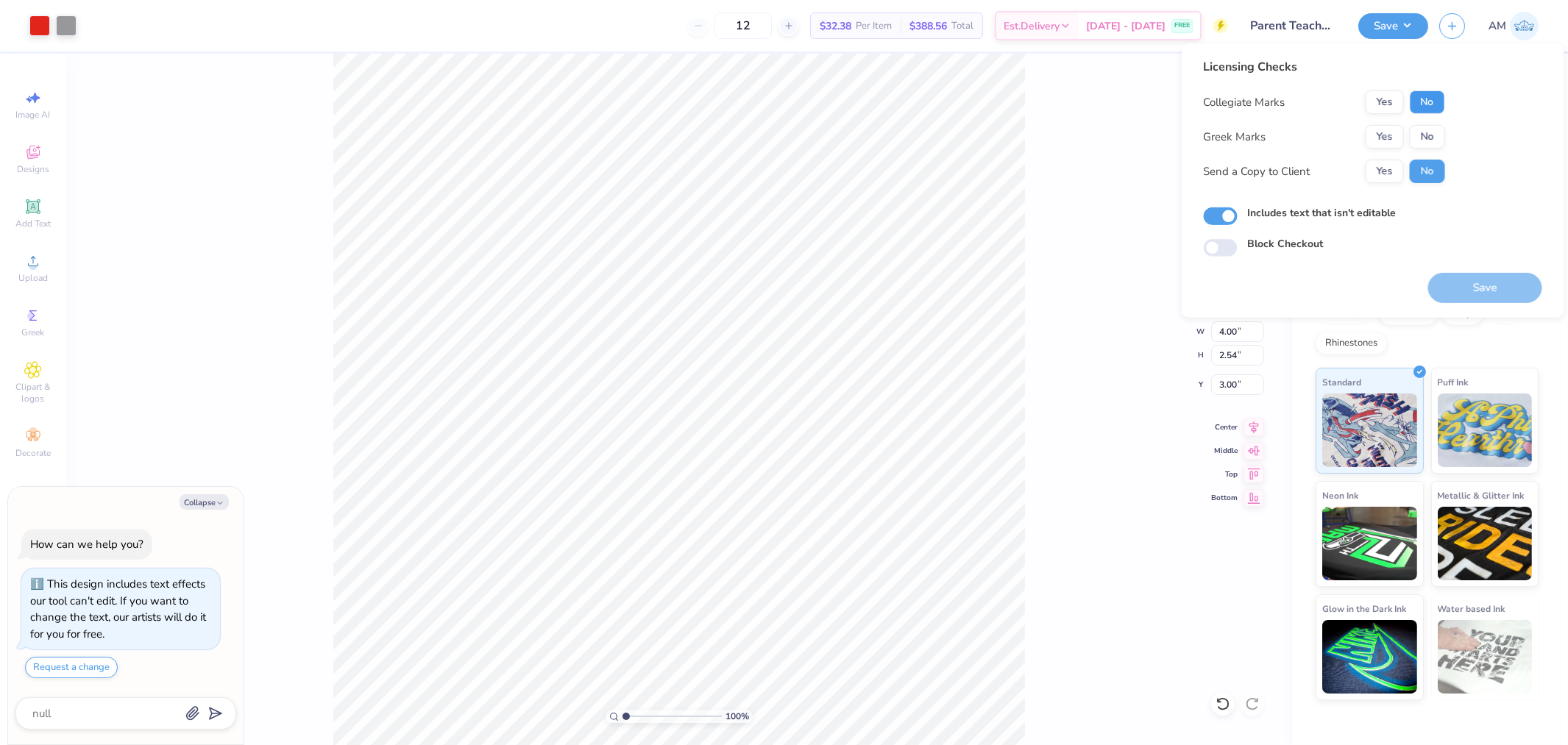
click at [1432, 104] on button "No" at bounding box center [1427, 102] width 35 height 24
click at [1432, 131] on button "No" at bounding box center [1427, 136] width 35 height 24
click at [1383, 171] on button "Yes" at bounding box center [1385, 171] width 39 height 24
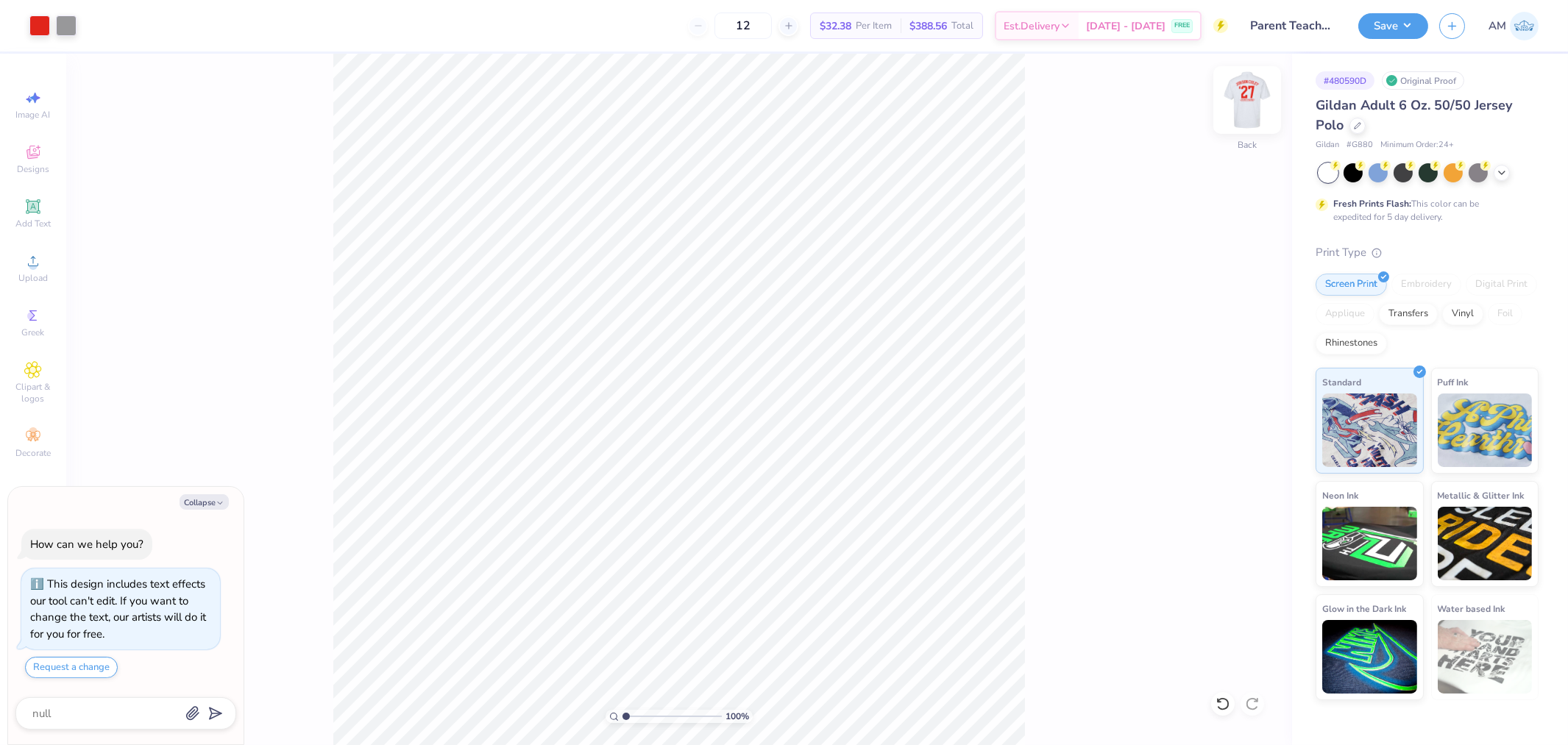
click at [1233, 105] on img at bounding box center [1247, 99] width 59 height 59
click at [1256, 439] on icon at bounding box center [1254, 437] width 10 height 12
click at [1383, 20] on button "Save" at bounding box center [1394, 24] width 70 height 25
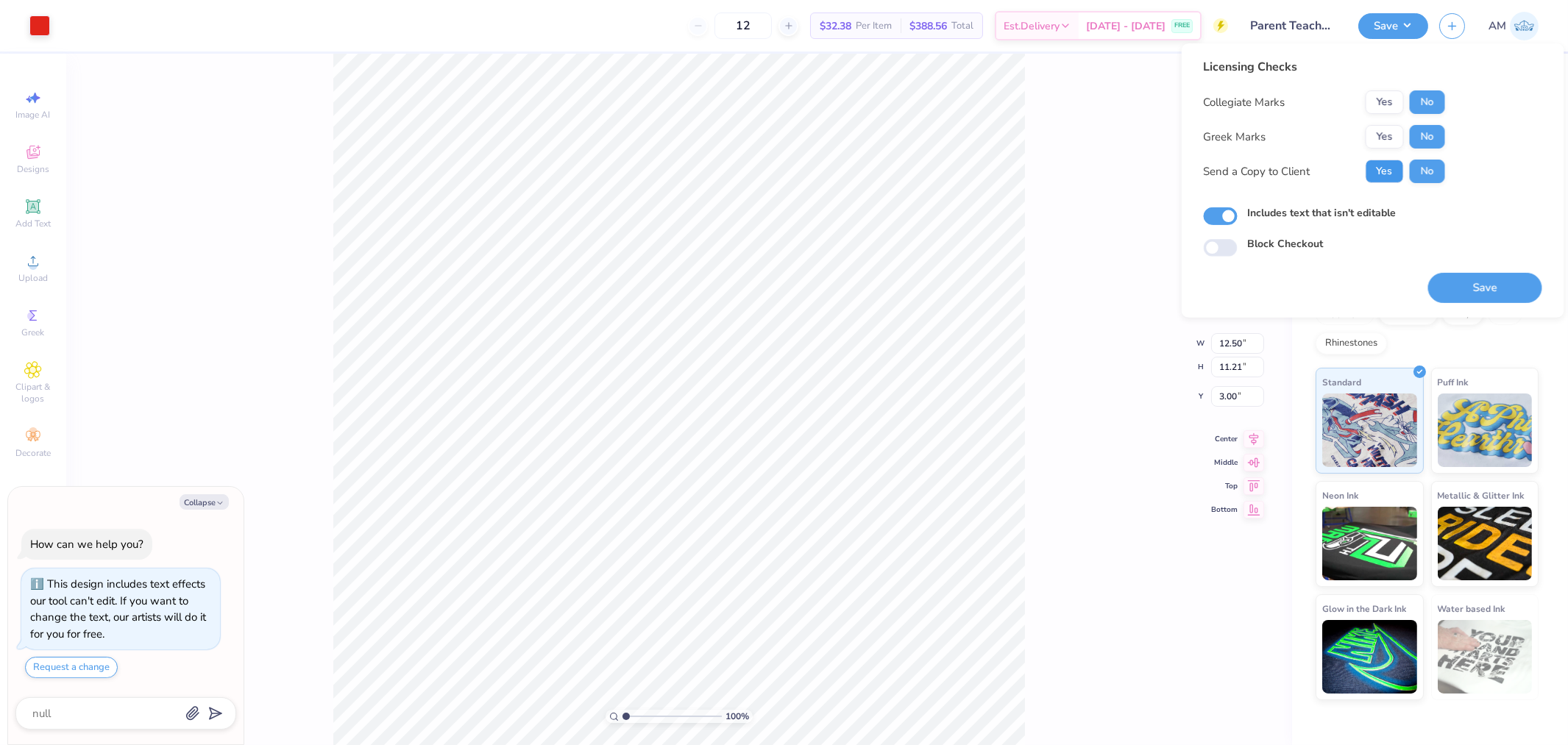
click at [1397, 170] on button "Yes" at bounding box center [1385, 171] width 39 height 24
click at [1482, 280] on button "Save" at bounding box center [1485, 288] width 114 height 30
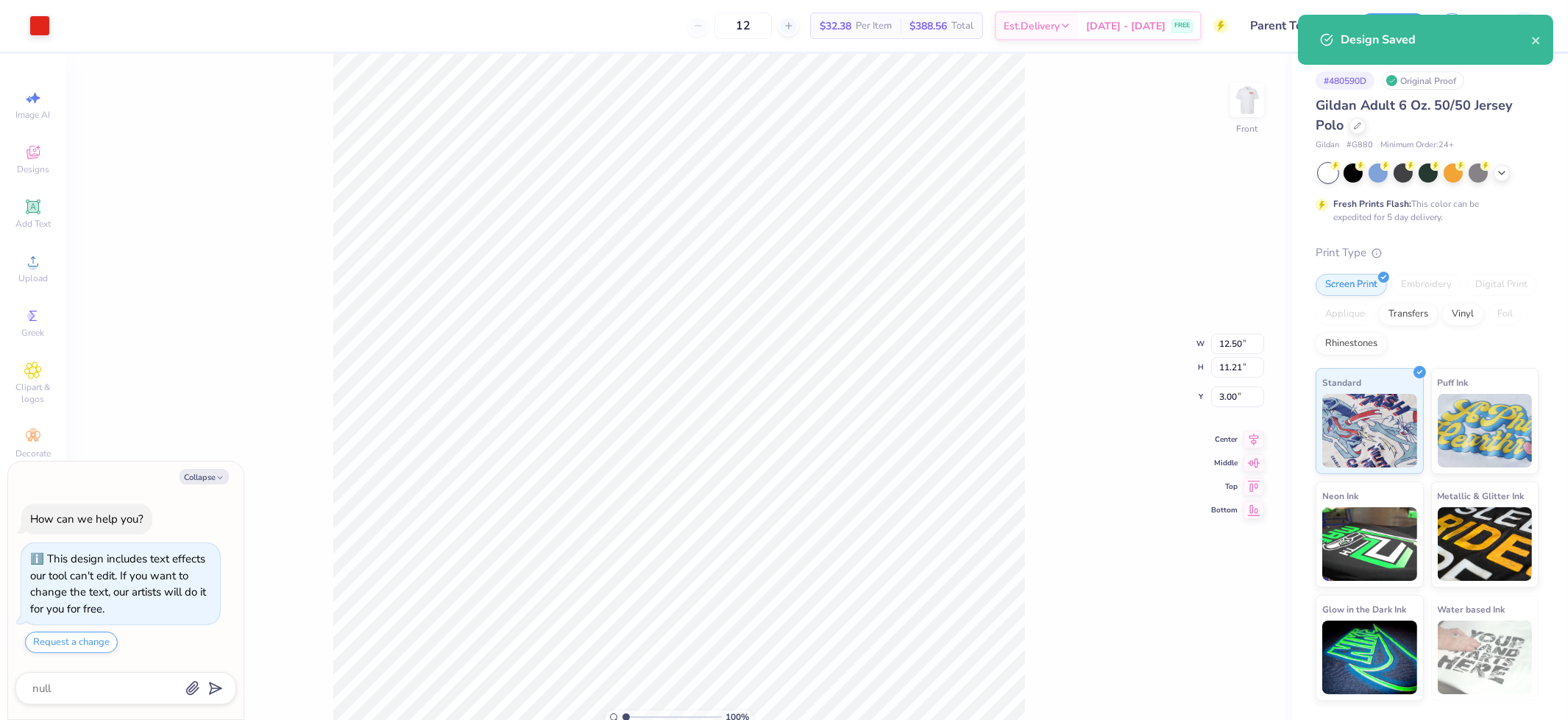
type textarea "x"
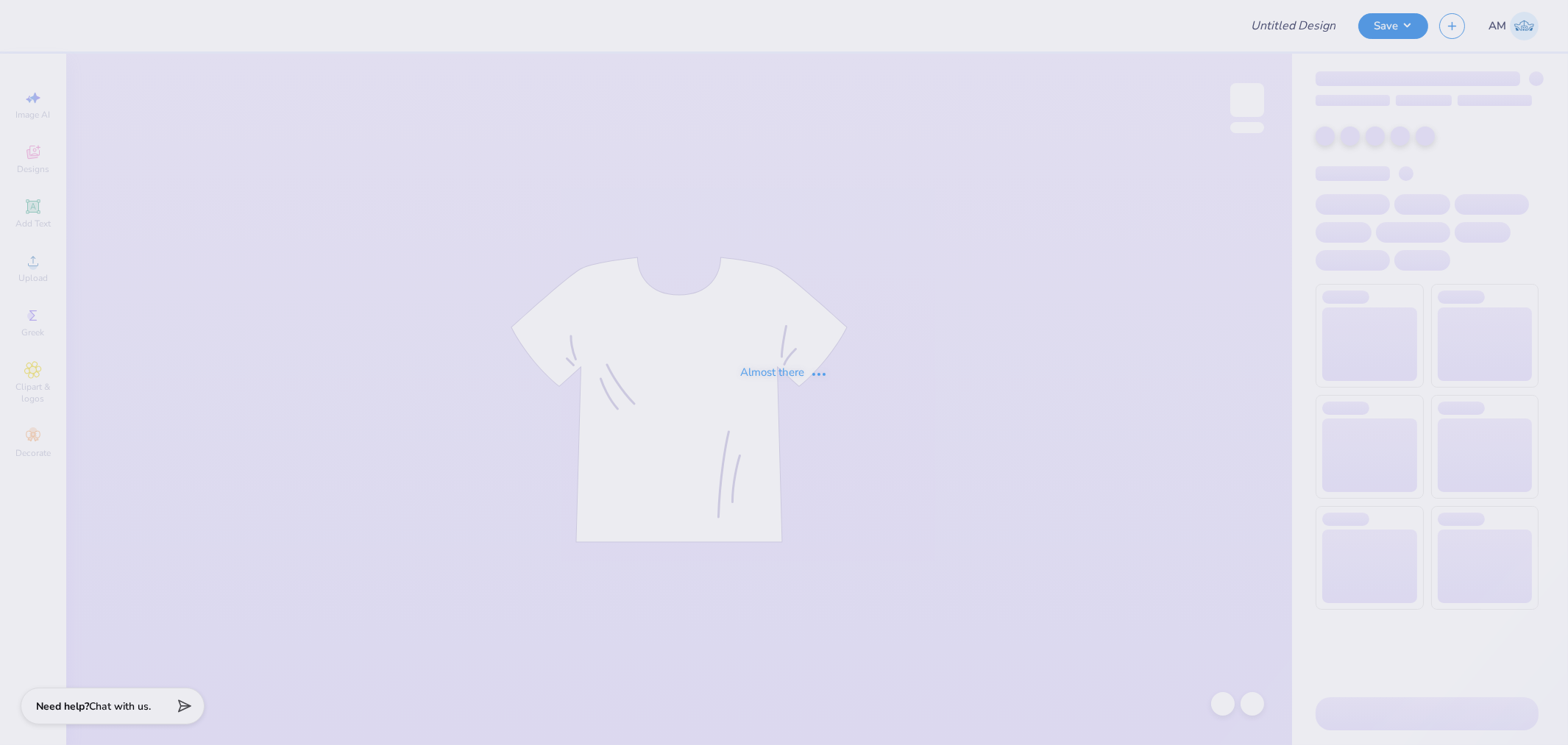
type input "DSIG Parent's Weekend"
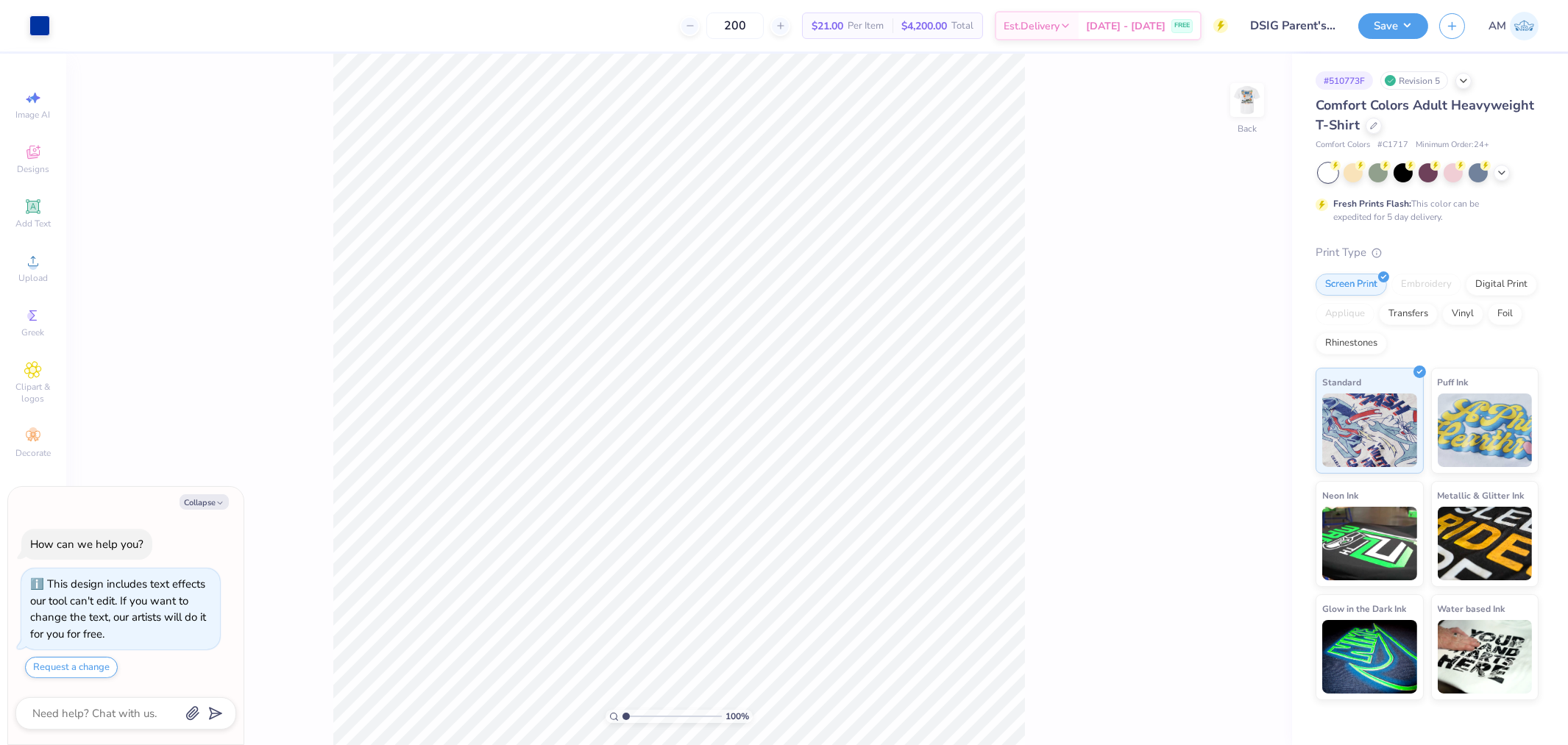
type textarea "x"
type input "5.92195900298426"
type textarea "x"
type input "1.94838386168054"
type textarea "x"
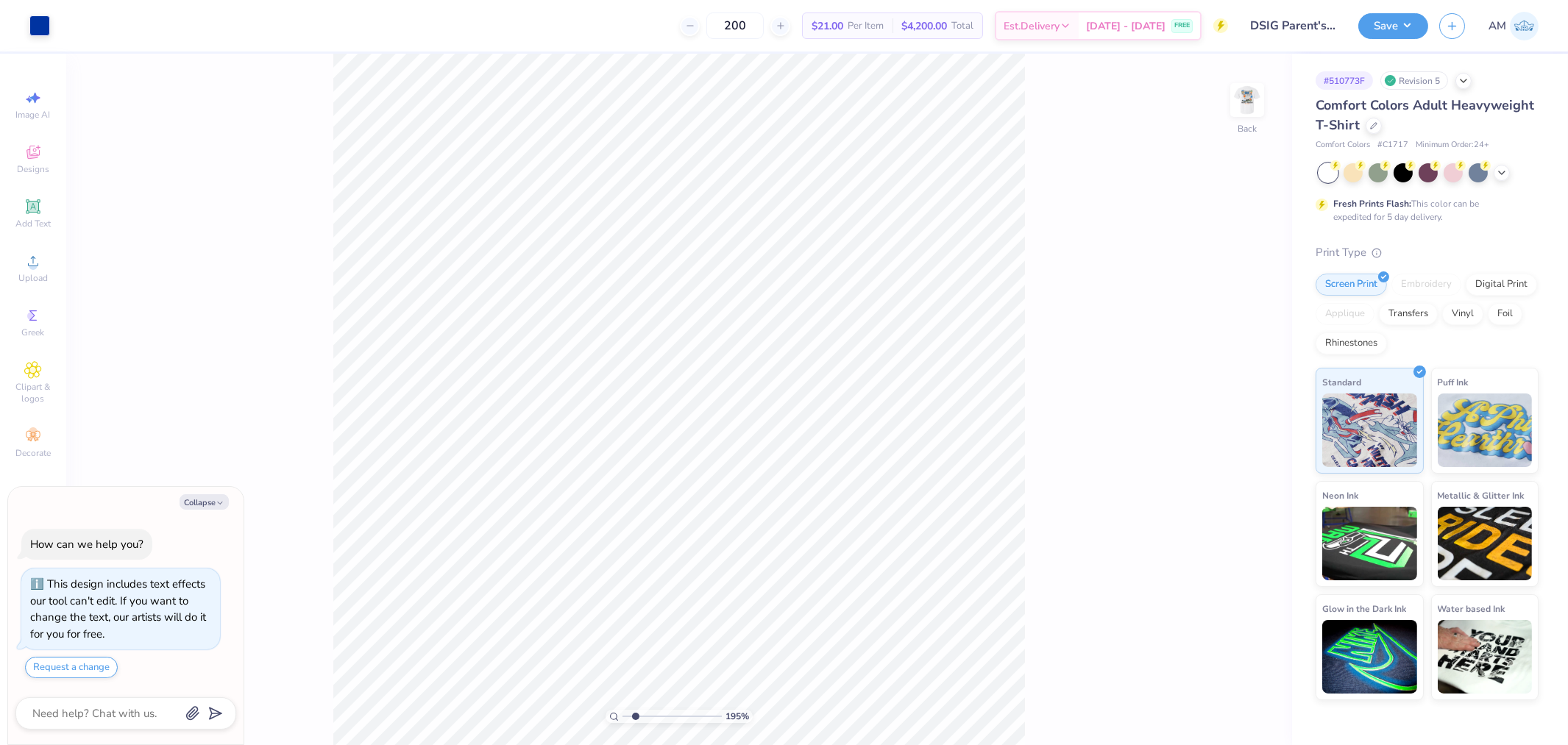
type input "1.94838386168054"
type textarea "x"
type input "1.94838386168054"
type textarea "x"
type input "1"
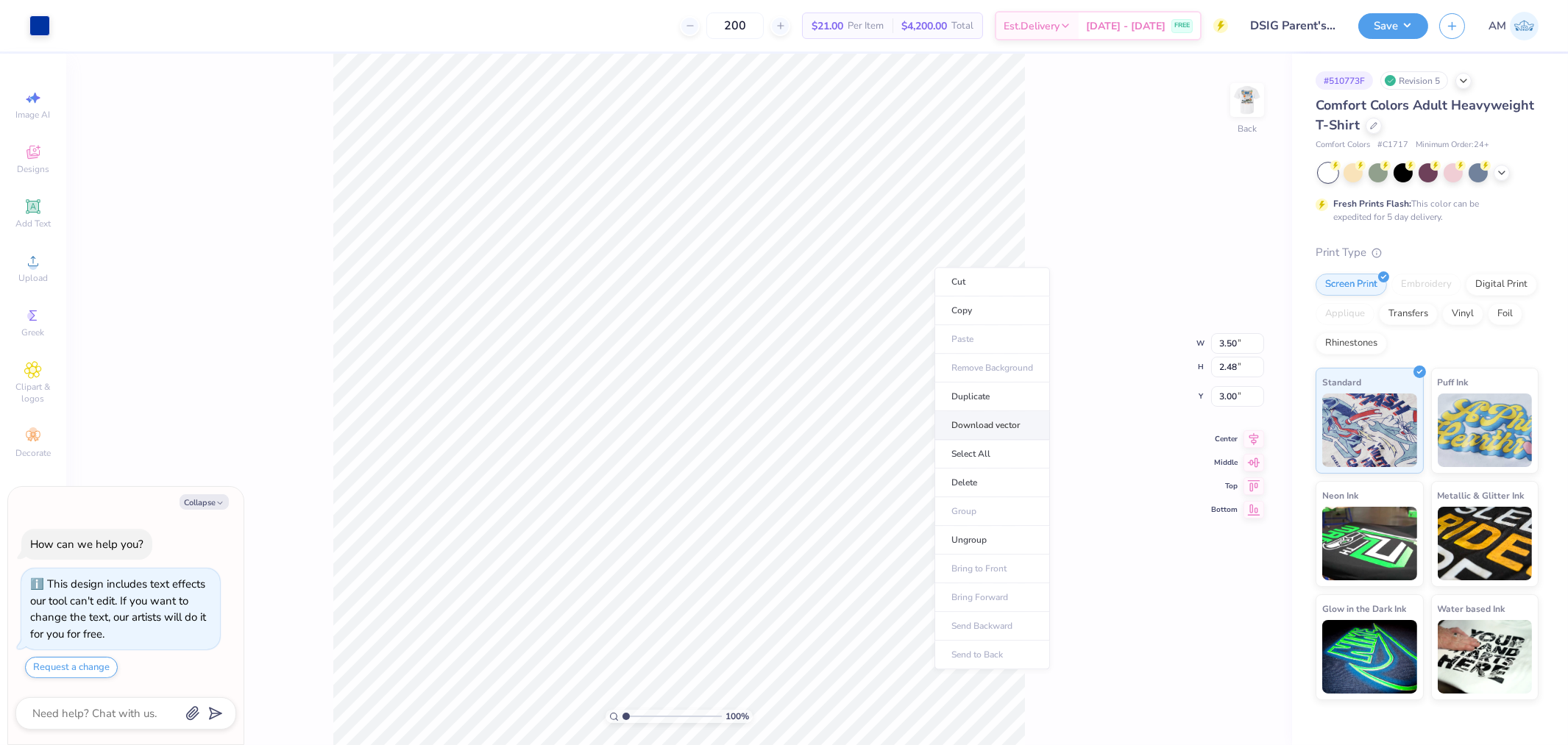
click at [980, 420] on li "Download vector" at bounding box center [991, 425] width 115 height 29
